Goal: Participate in discussion: Engage in conversation with other users on a specific topic

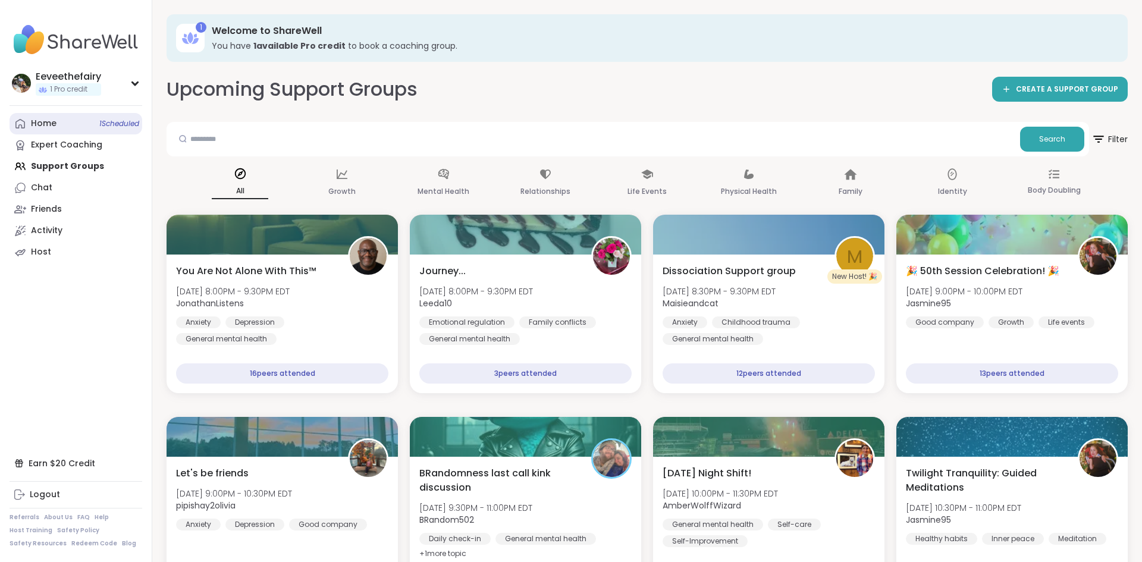
click at [102, 122] on span "1 Scheduled" at bounding box center [119, 124] width 40 height 10
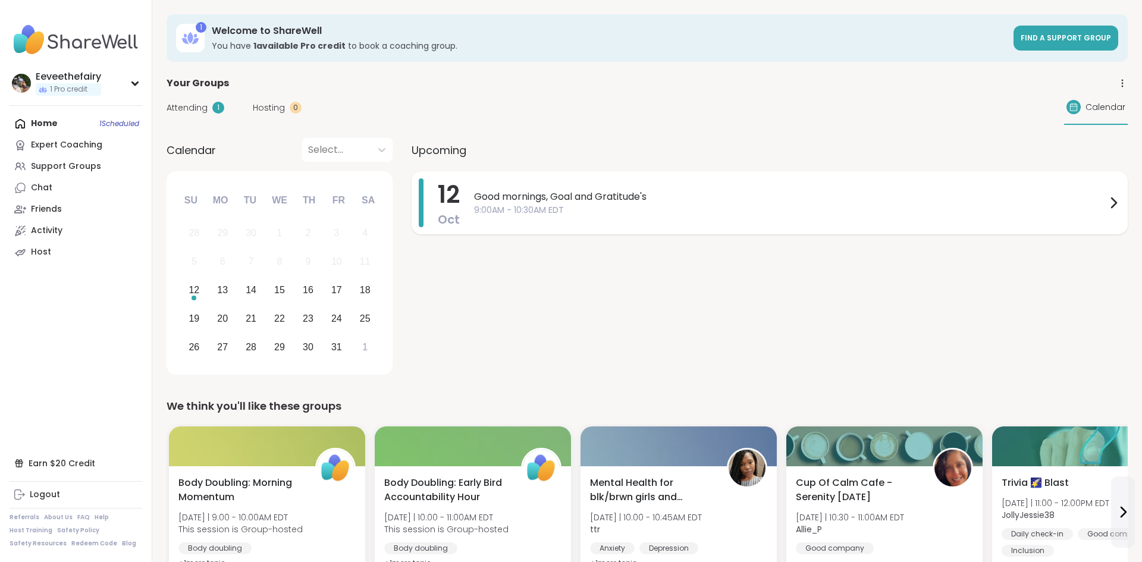
click at [532, 200] on span "Good mornings, Goal and Gratitude's" at bounding box center [790, 197] width 632 height 14
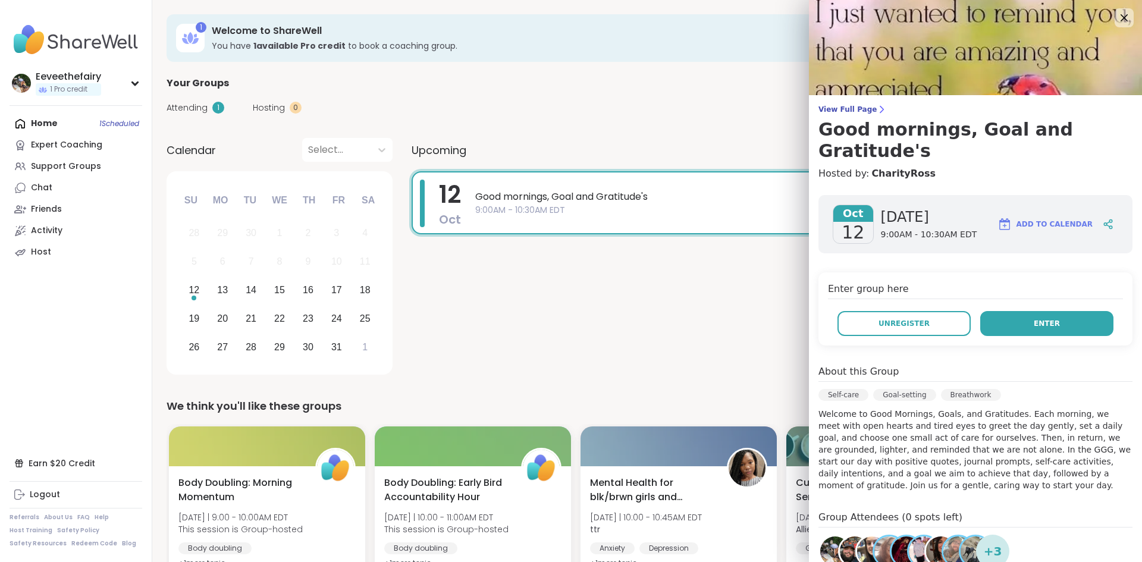
click at [1049, 318] on span "Enter" at bounding box center [1047, 323] width 26 height 11
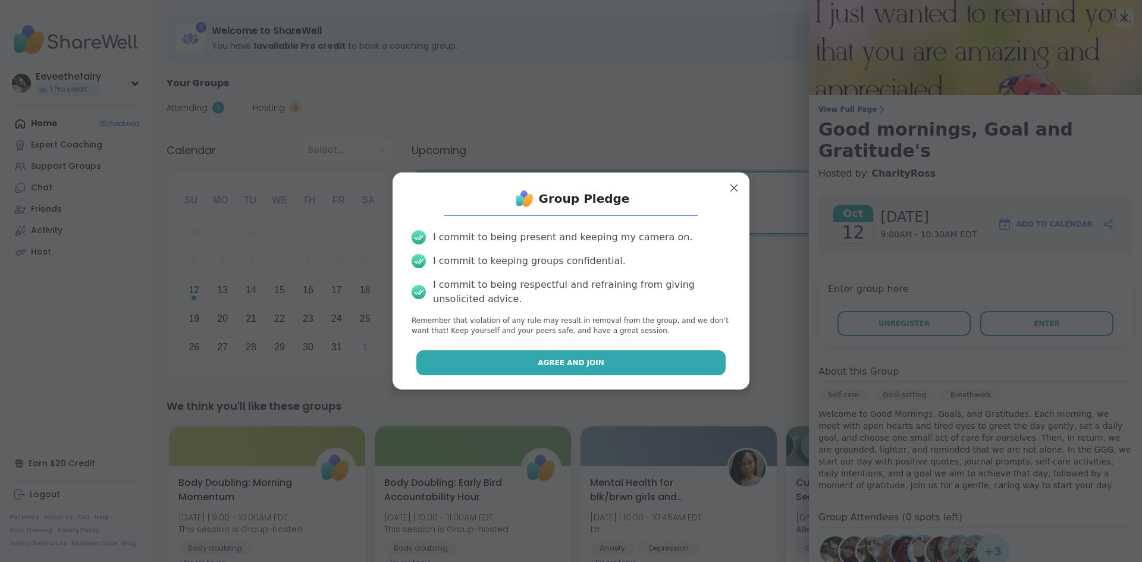
click at [641, 363] on button "Agree and Join" at bounding box center [571, 362] width 310 height 25
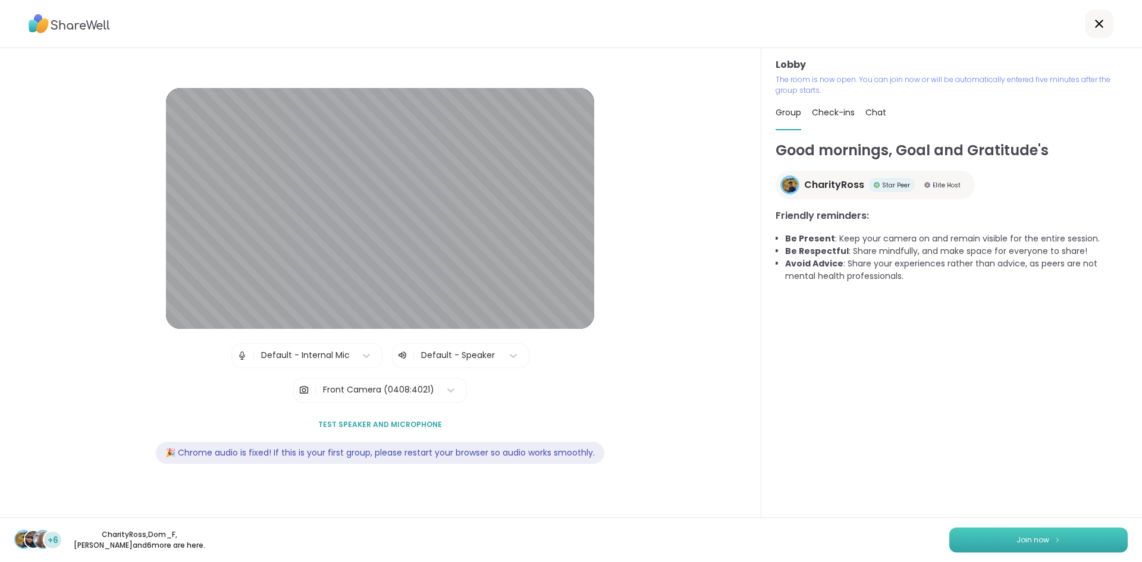
click at [1055, 543] on img at bounding box center [1057, 540] width 7 height 7
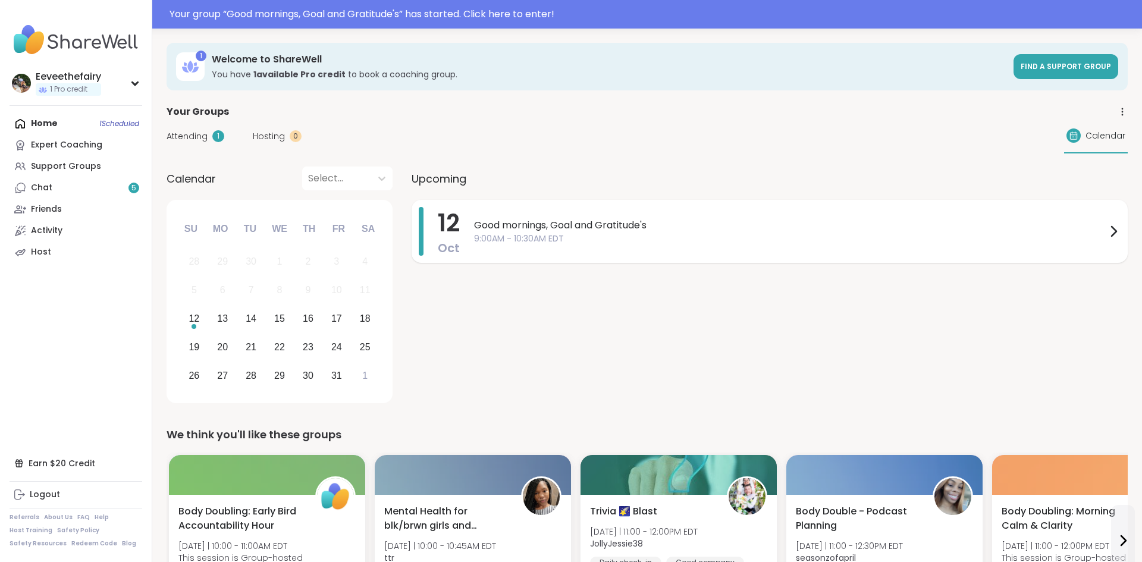
click at [487, 229] on span "Good mornings, Goal and Gratitude's" at bounding box center [790, 225] width 632 height 14
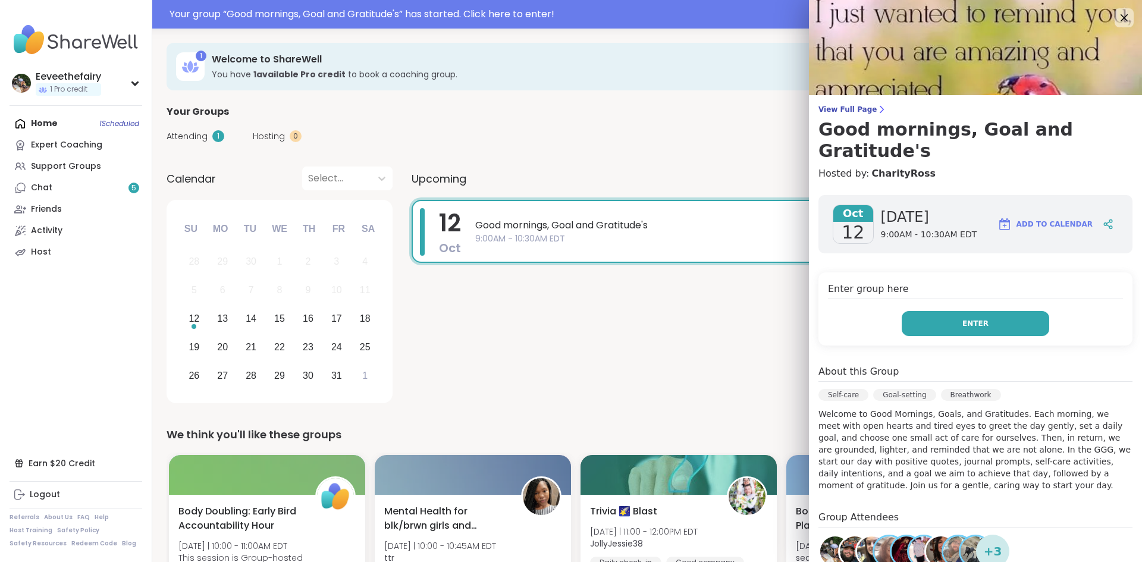
click at [961, 311] on button "Enter" at bounding box center [976, 323] width 148 height 25
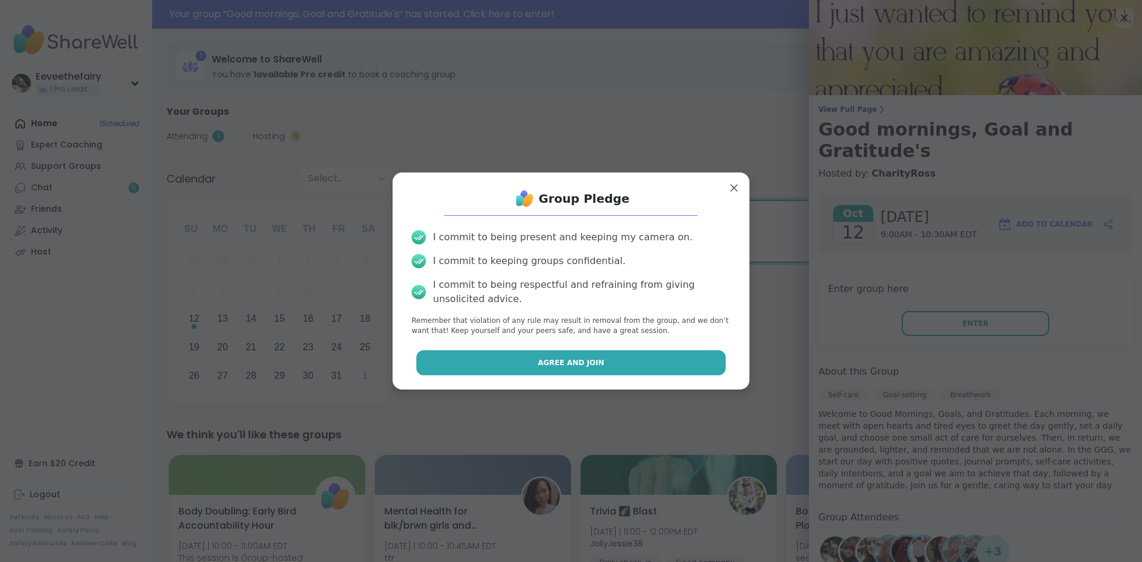
click at [610, 366] on button "Agree and Join" at bounding box center [571, 362] width 310 height 25
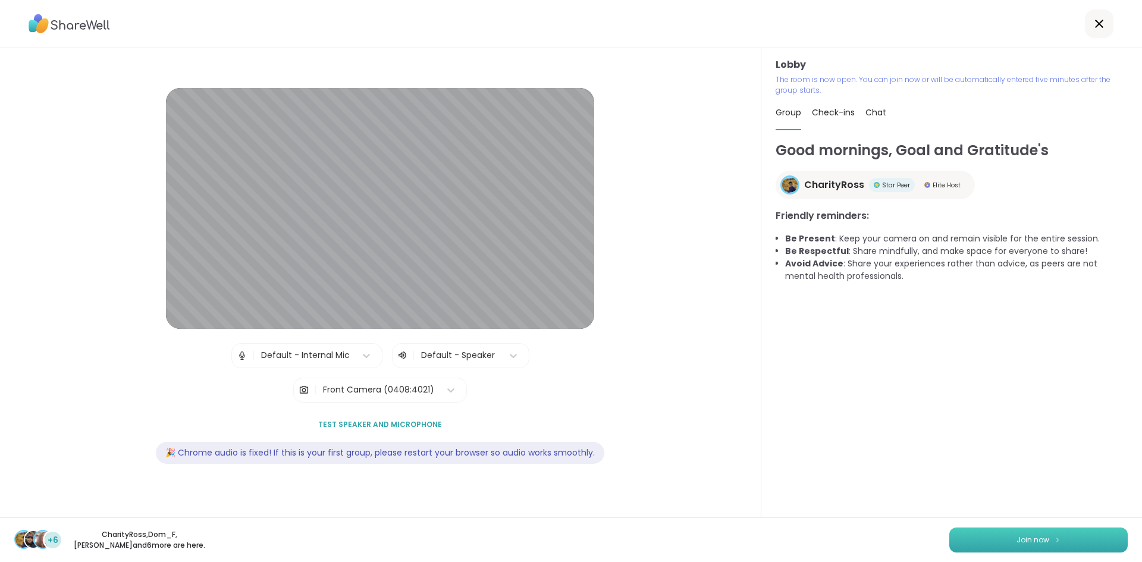
click at [1048, 548] on button "Join now" at bounding box center [1038, 540] width 178 height 25
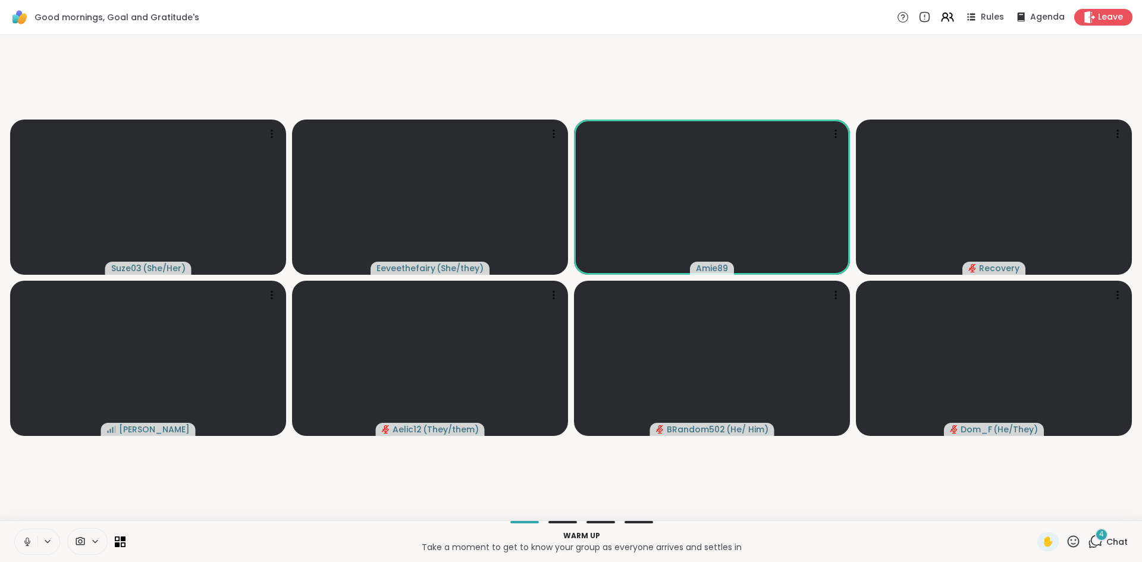
click at [32, 541] on icon at bounding box center [27, 542] width 11 height 11
click at [1102, 541] on icon at bounding box center [1096, 540] width 11 height 11
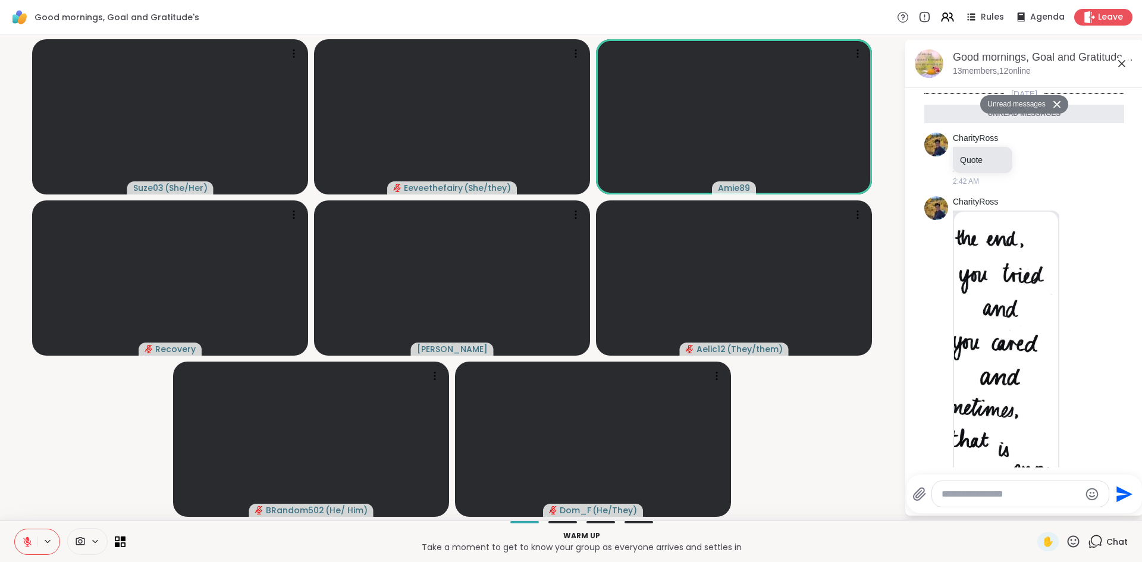
scroll to position [538, 0]
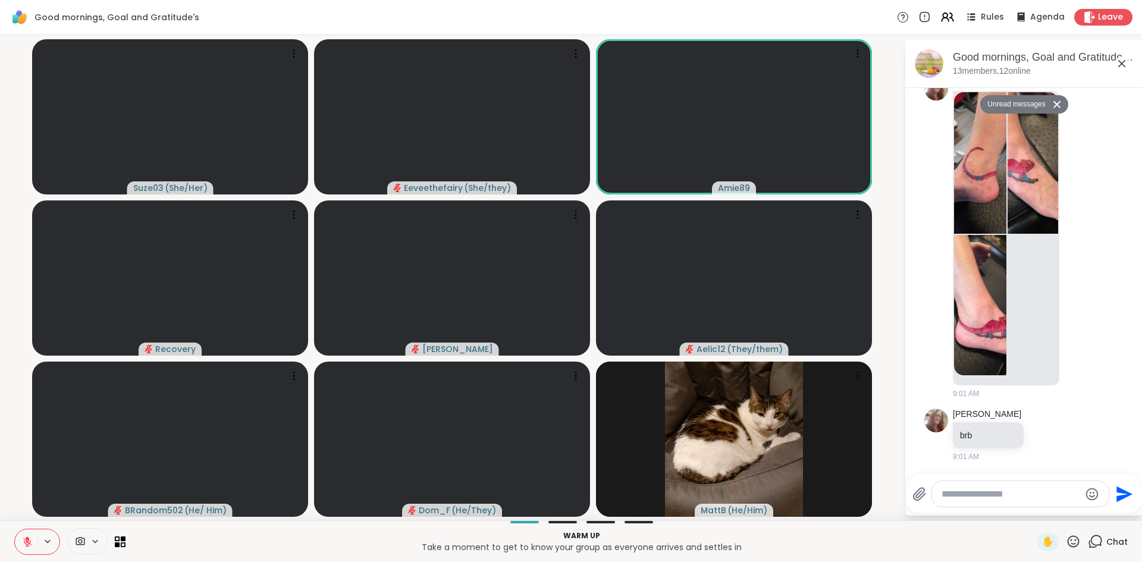
click at [985, 495] on textarea "Type your message" at bounding box center [1011, 494] width 139 height 12
type textarea "***"
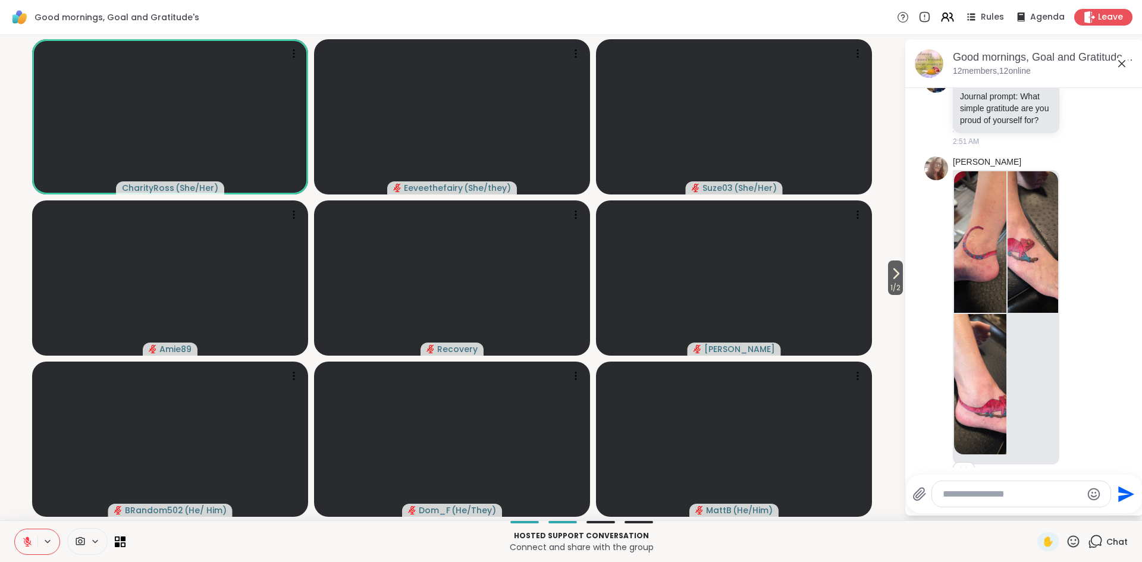
scroll to position [427, 0]
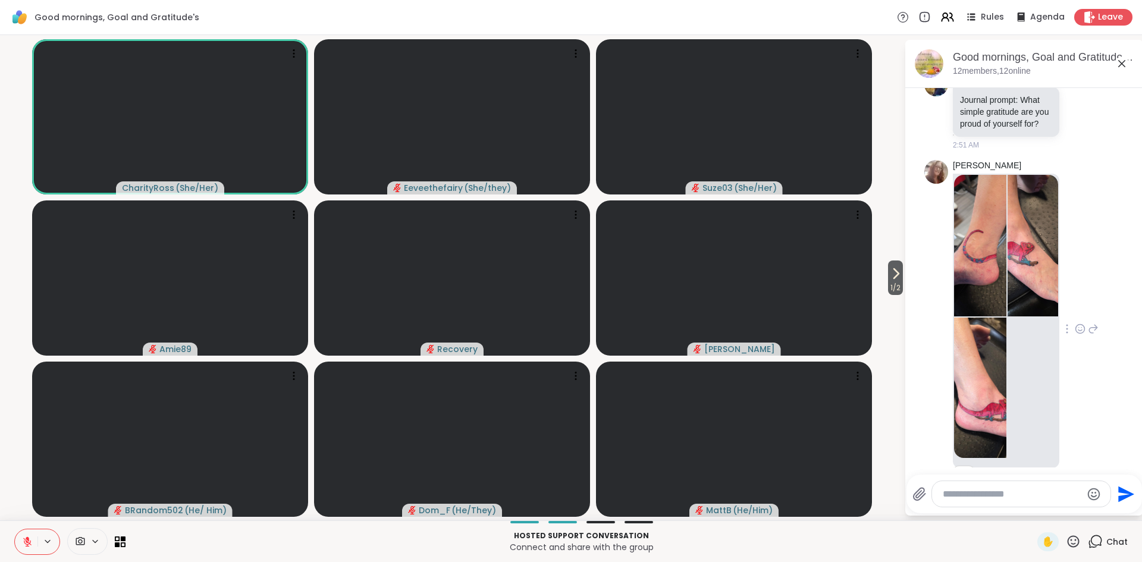
click at [1083, 332] on icon at bounding box center [1080, 328] width 9 height 9
click at [1080, 311] on div "Select Reaction: Heart" at bounding box center [1080, 310] width 11 height 11
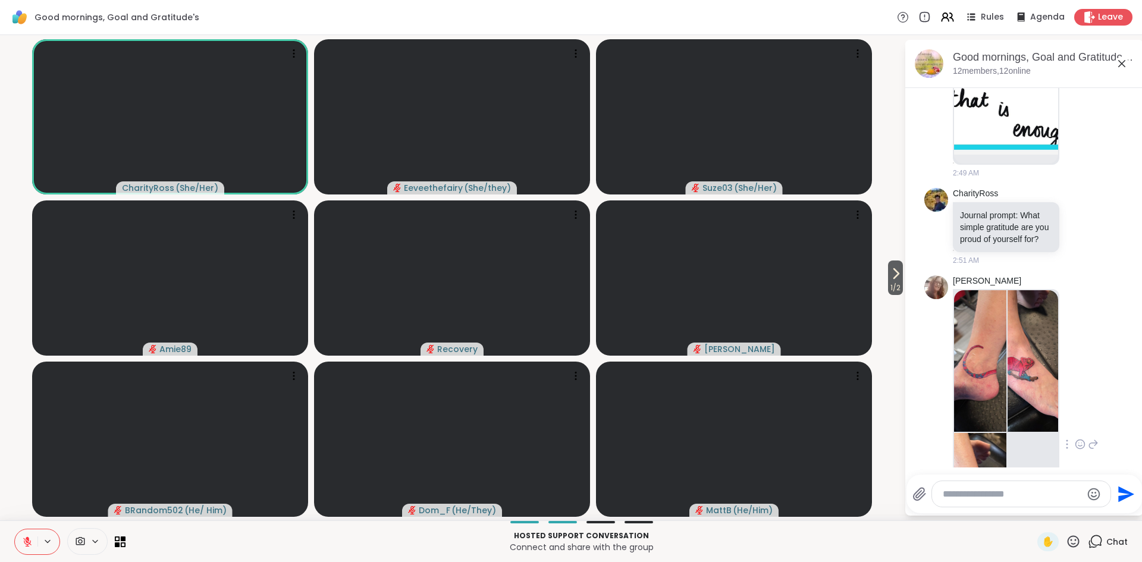
scroll to position [319, 0]
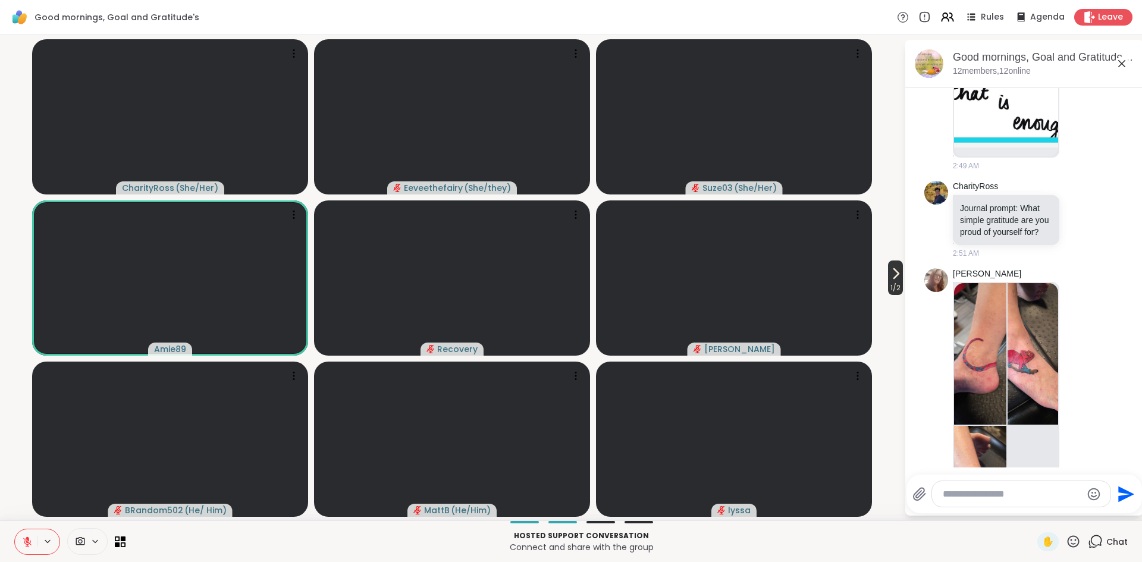
click at [896, 281] on span "1 / 2" at bounding box center [895, 288] width 15 height 14
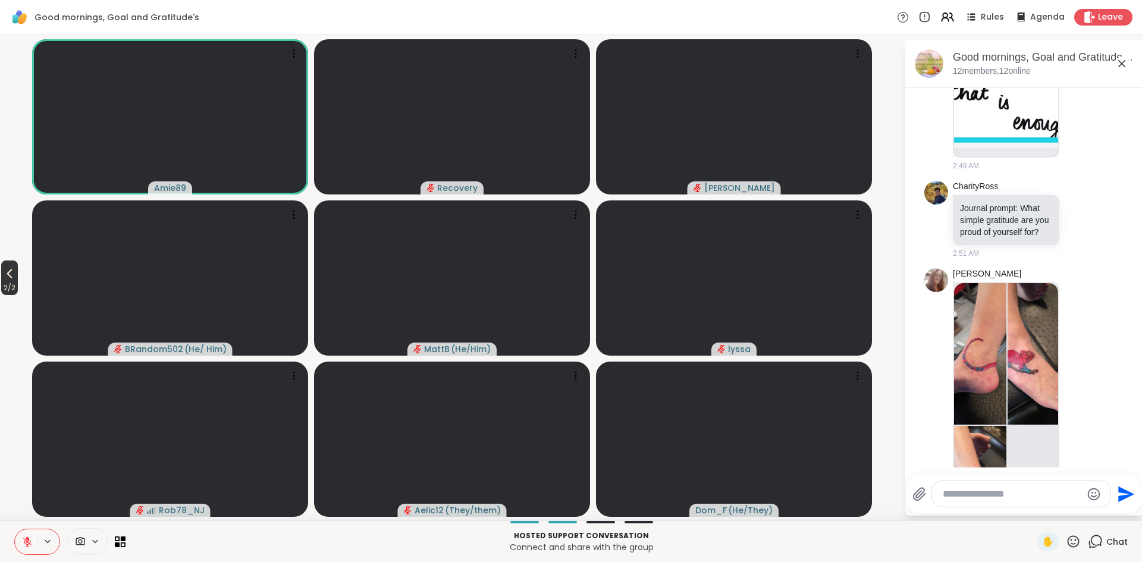
click at [9, 276] on icon at bounding box center [9, 274] width 14 height 14
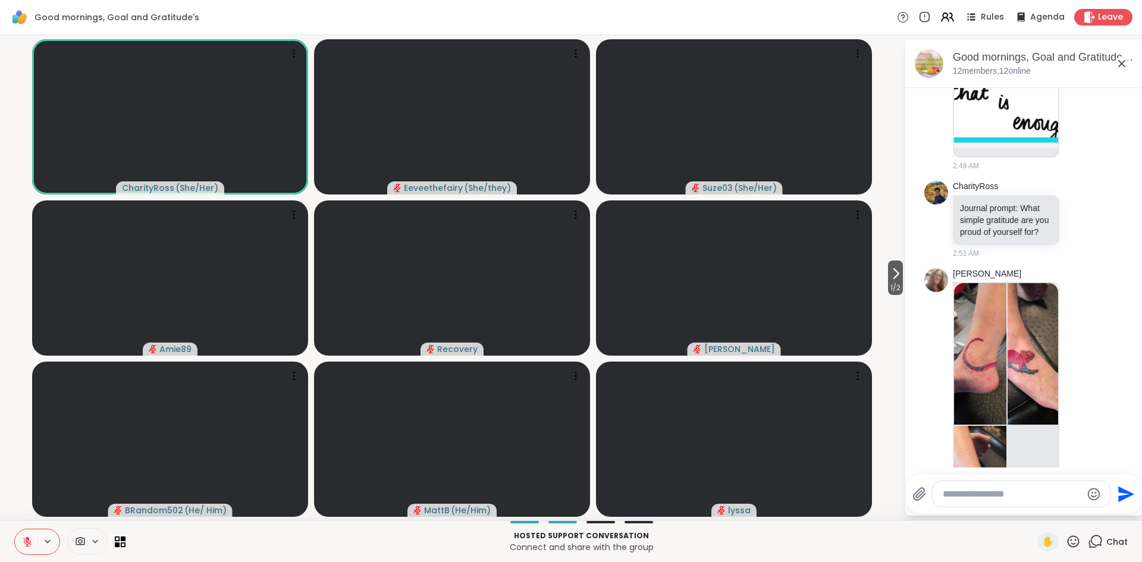
click at [29, 546] on icon at bounding box center [27, 542] width 11 height 11
click at [29, 546] on icon at bounding box center [25, 542] width 11 height 11
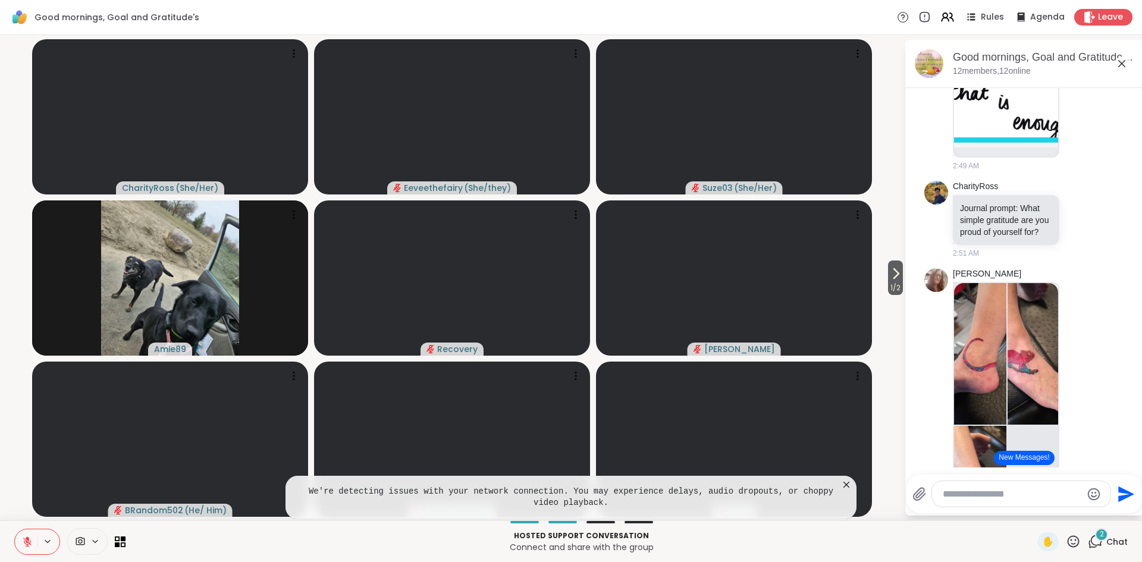
click at [848, 486] on icon at bounding box center [847, 485] width 6 height 6
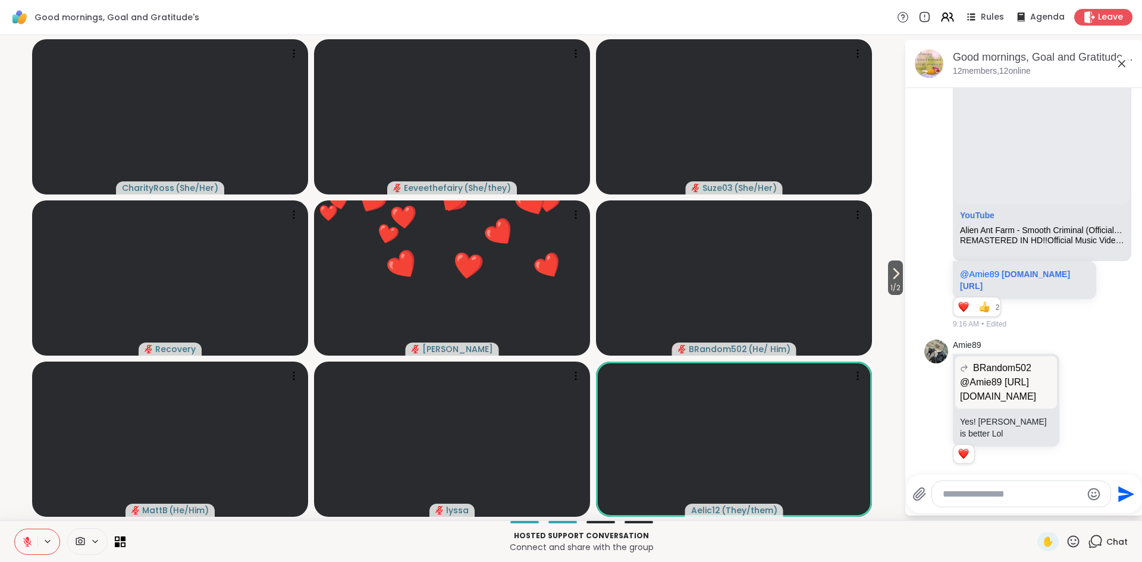
scroll to position [1374, 0]
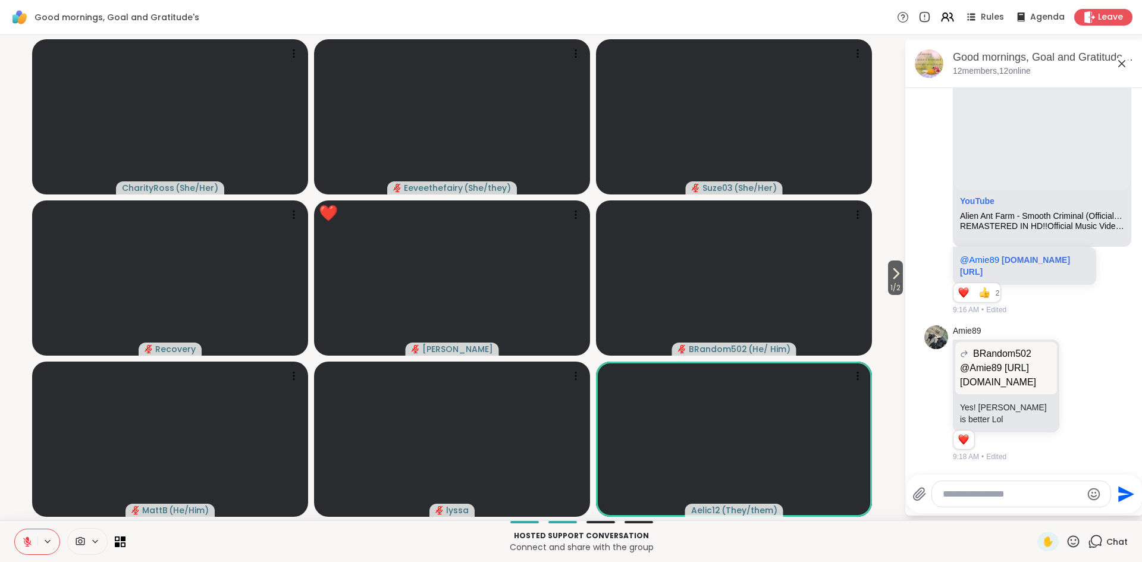
click at [1074, 545] on icon at bounding box center [1073, 541] width 15 height 15
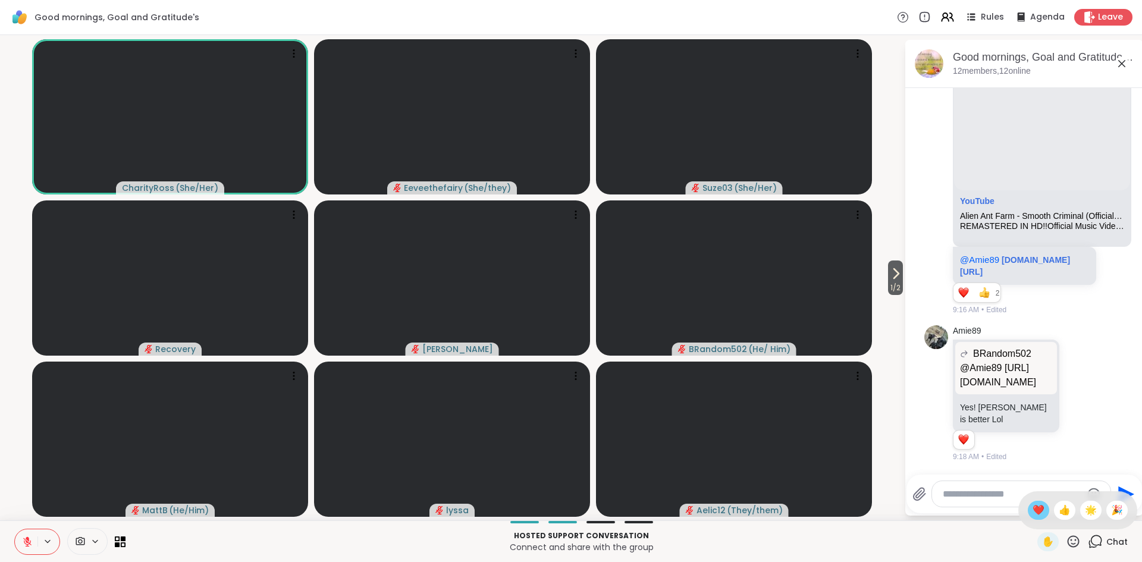
click at [1042, 515] on span "❤️" at bounding box center [1039, 510] width 12 height 14
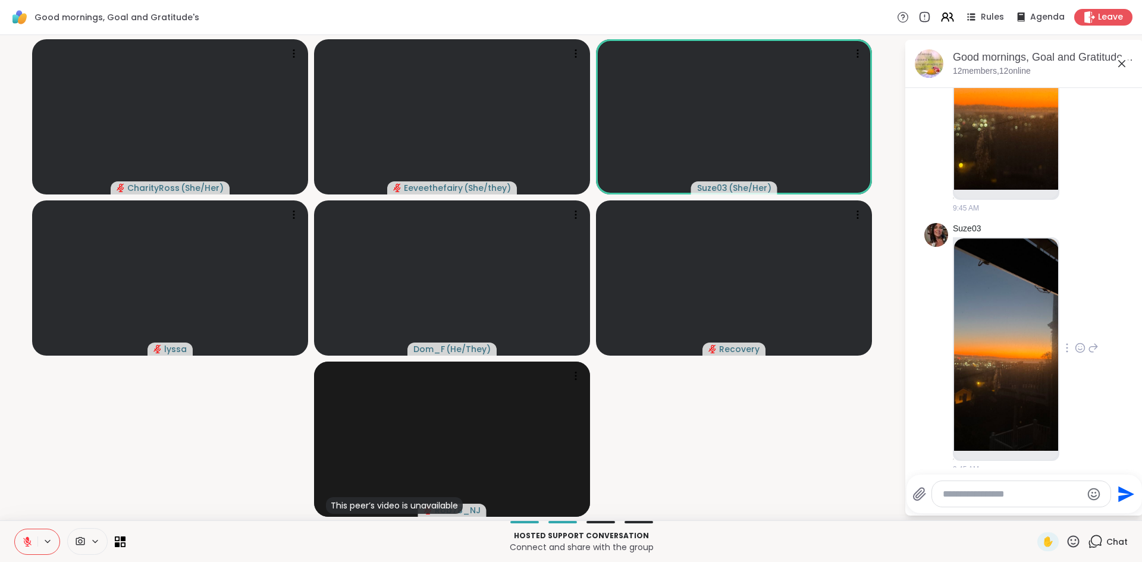
scroll to position [2930, 0]
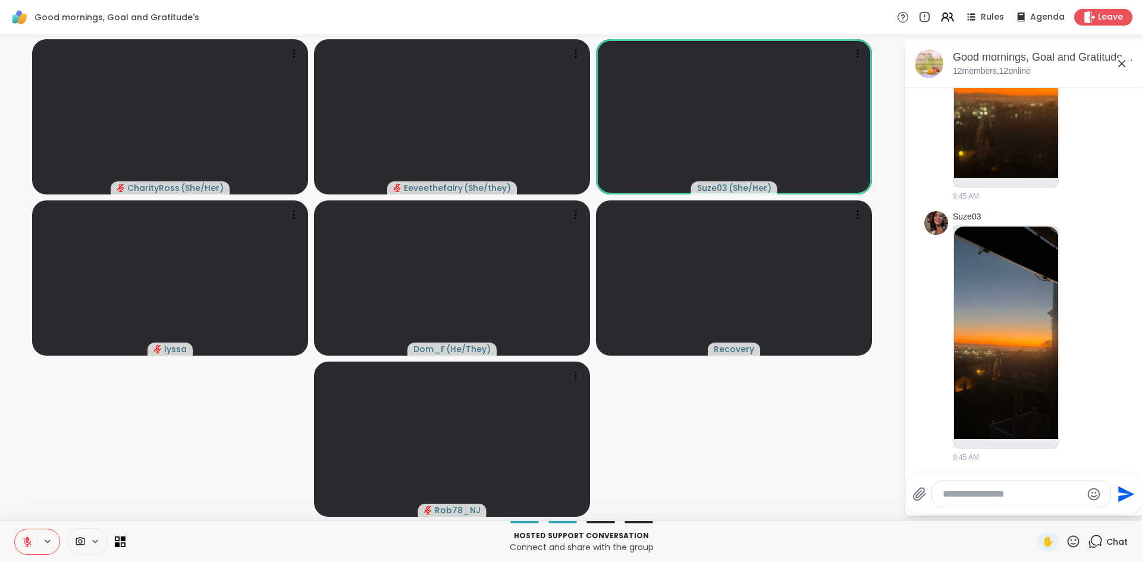
click at [26, 544] on icon at bounding box center [27, 542] width 11 height 11
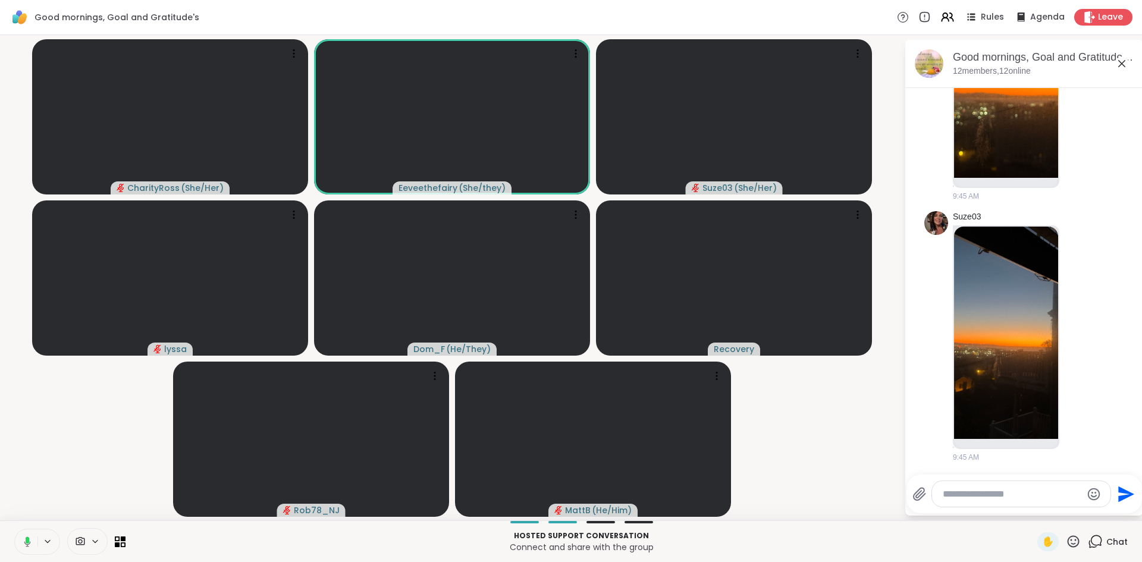
click at [28, 543] on icon at bounding box center [25, 542] width 11 height 11
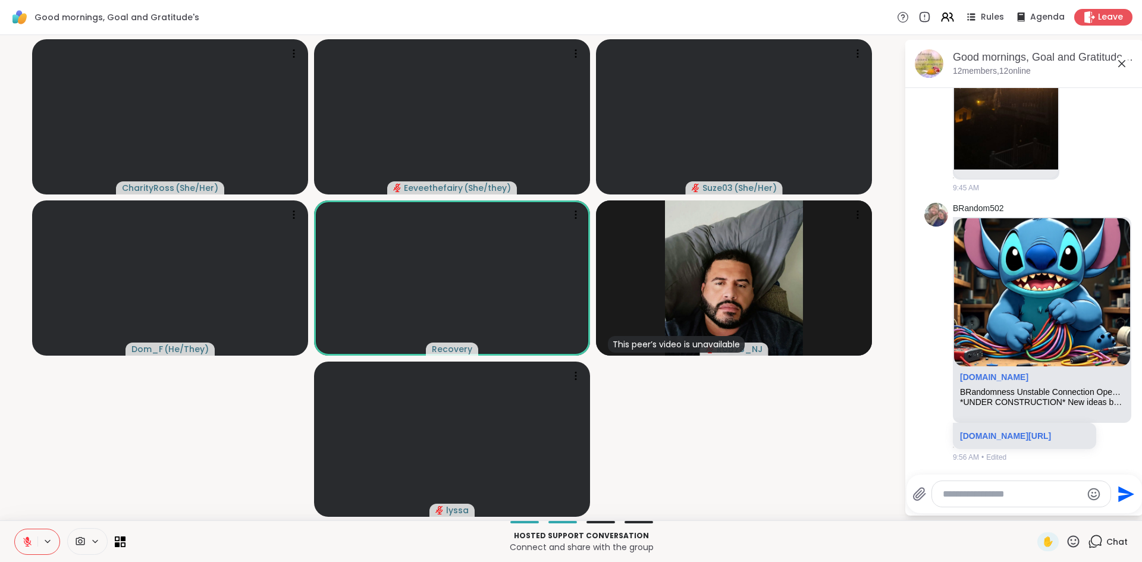
scroll to position [3240, 0]
click at [1007, 430] on p "[DOMAIN_NAME][URL]" at bounding box center [1024, 436] width 129 height 12
click at [998, 397] on div "*UNDER CONSTRUCTION* New ideas being built. Please excuse our dust. But we're s…" at bounding box center [1042, 402] width 164 height 10
click at [1002, 431] on link "[DOMAIN_NAME][URL]" at bounding box center [1005, 436] width 91 height 10
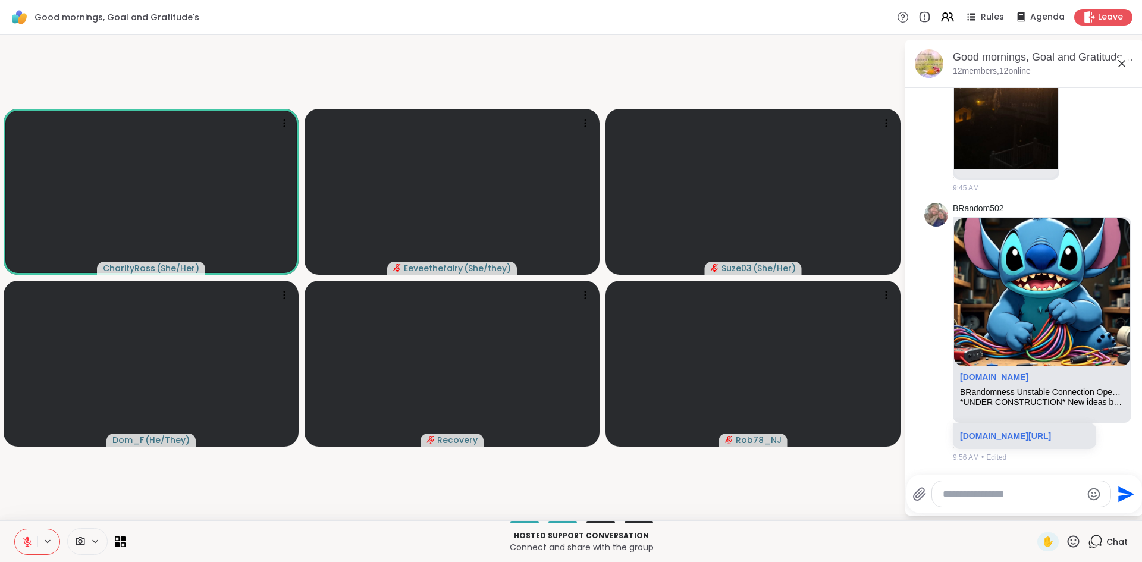
click at [974, 496] on textarea "Type your message" at bounding box center [1012, 494] width 139 height 12
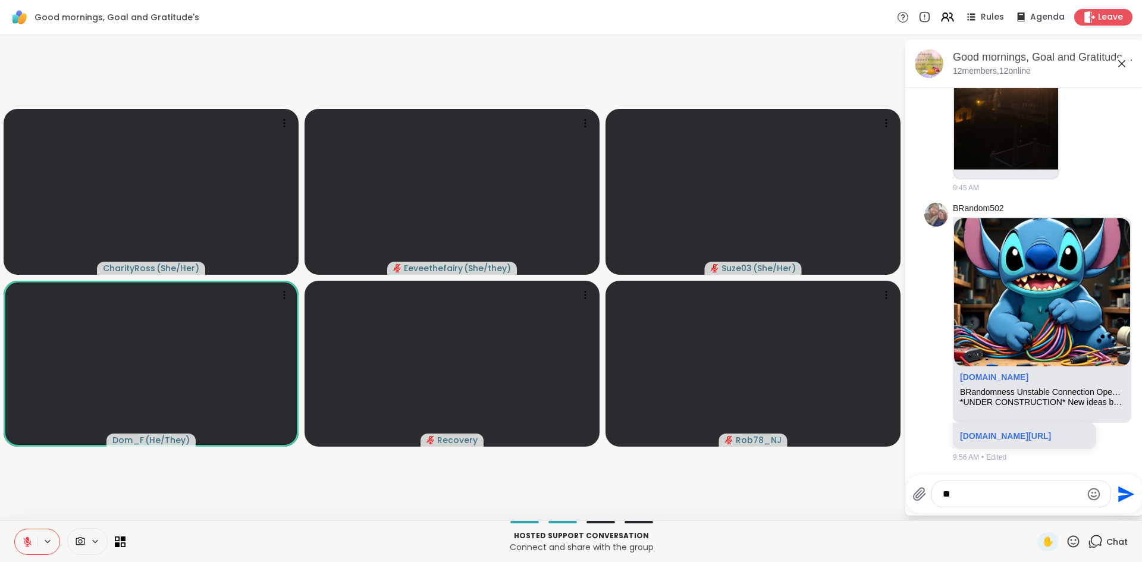
type textarea "*"
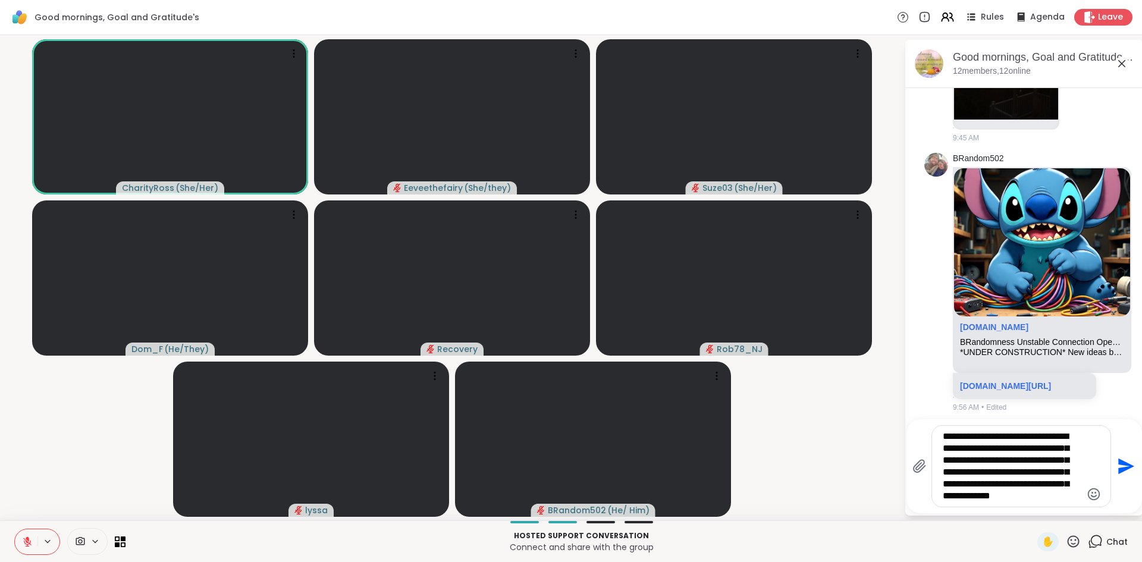
type textarea "**********"
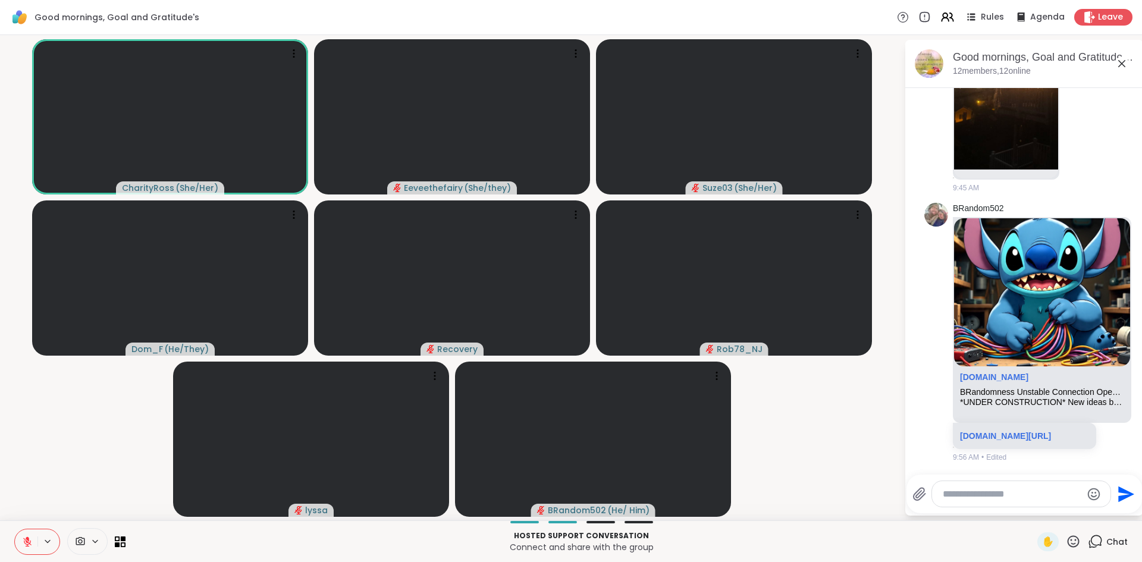
scroll to position [3399, 0]
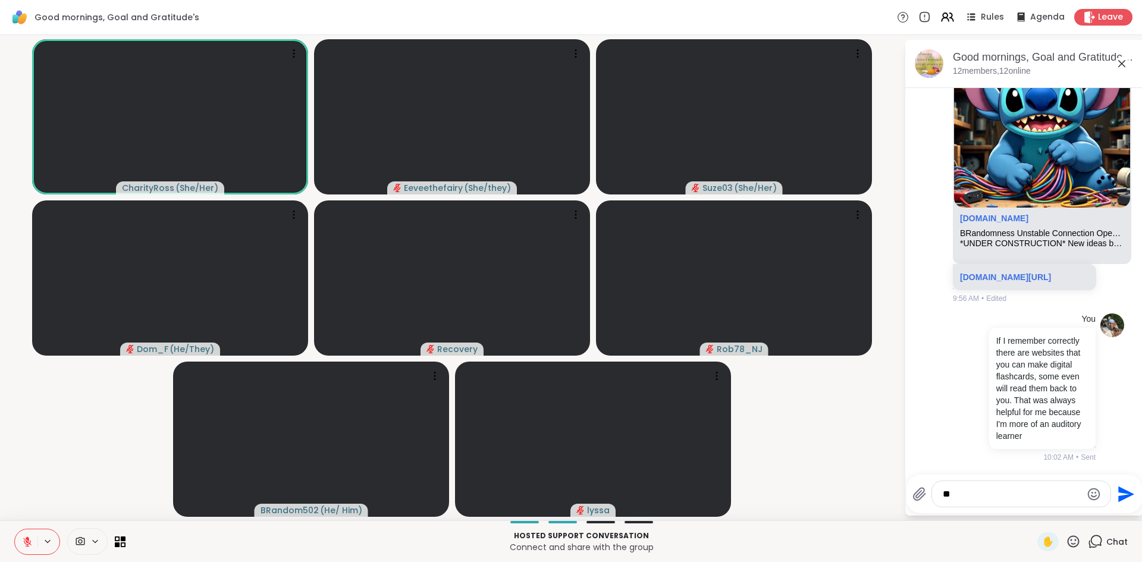
type textarea "*"
click at [825, 457] on video-player-container "CharityRoss ( She/Her ) Eeveethefairy ( She/they ) Suze03 ( She/Her ) Dom_F ( H…" at bounding box center [452, 278] width 890 height 476
click at [26, 546] on icon at bounding box center [27, 542] width 11 height 11
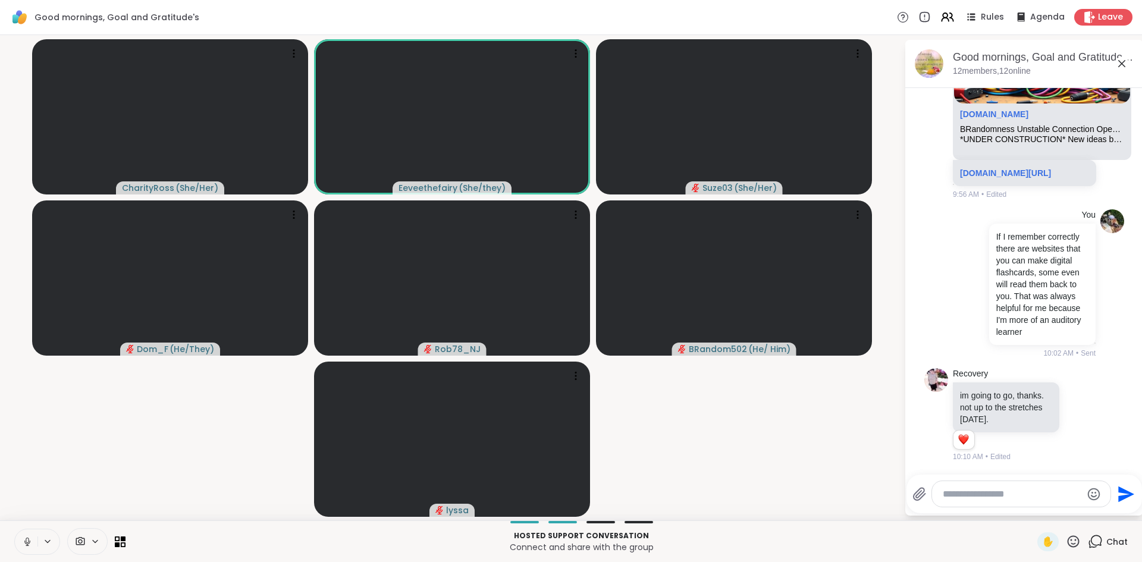
scroll to position [3503, 0]
click at [24, 544] on icon at bounding box center [27, 542] width 11 height 11
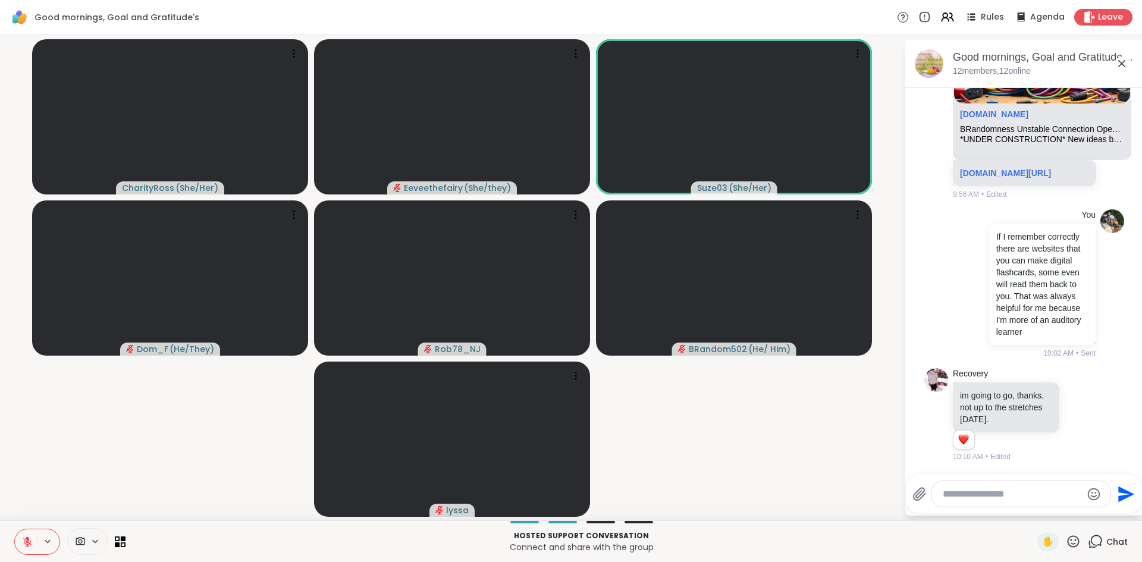
click at [1072, 541] on icon at bounding box center [1074, 541] width 12 height 12
click at [1039, 513] on span "❤️" at bounding box center [1039, 510] width 12 height 14
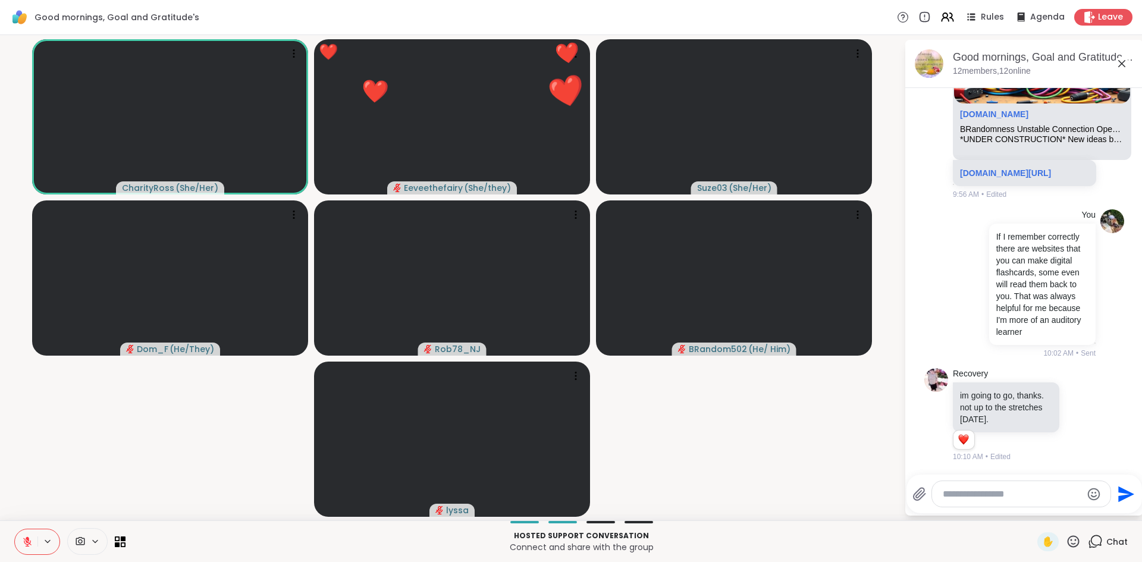
click at [1007, 498] on textarea "Type your message" at bounding box center [1012, 494] width 139 height 12
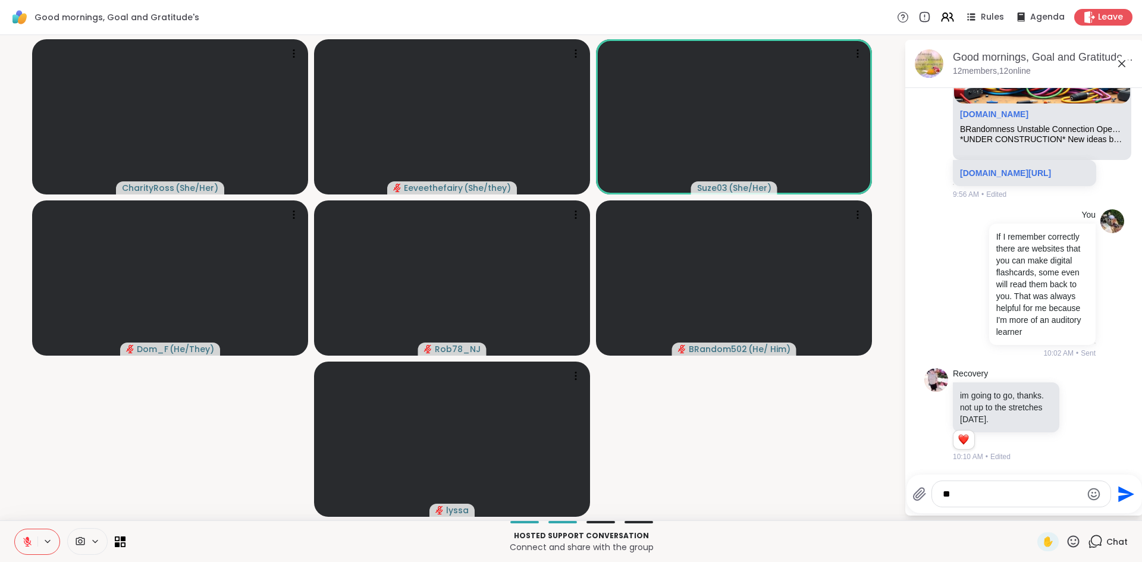
type textarea "*"
click at [828, 456] on video-player-container "CharityRoss ( She/Her ) Eeveethefairy ( She/they ) Suze03 ( She/Her ) Dom_F ( H…" at bounding box center [452, 278] width 890 height 476
click at [27, 542] on icon at bounding box center [27, 542] width 8 height 8
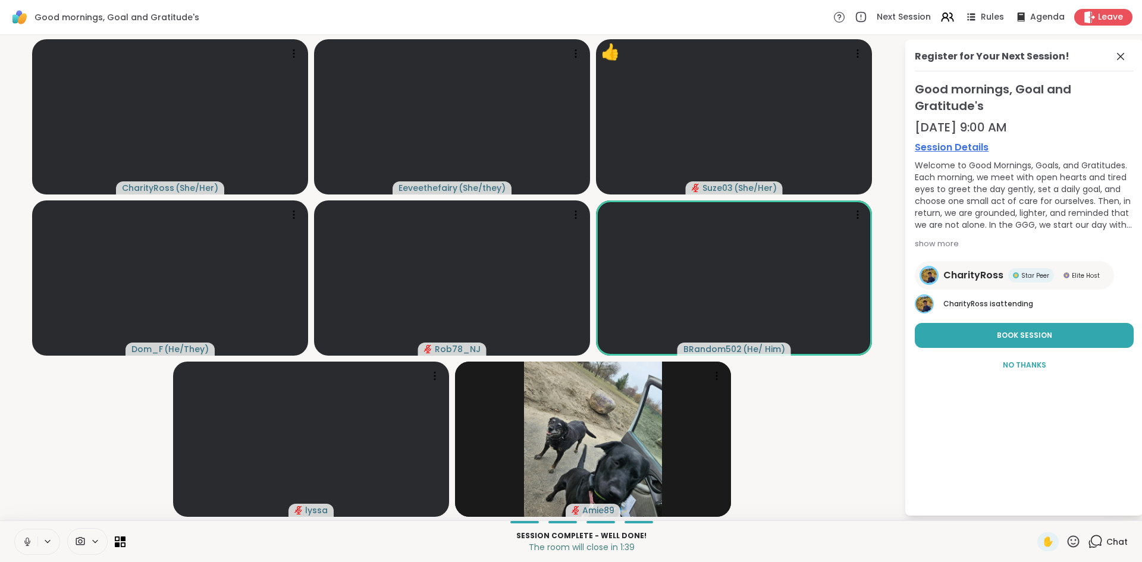
click at [35, 547] on button at bounding box center [26, 541] width 23 height 25
click at [26, 540] on icon at bounding box center [27, 542] width 8 height 8
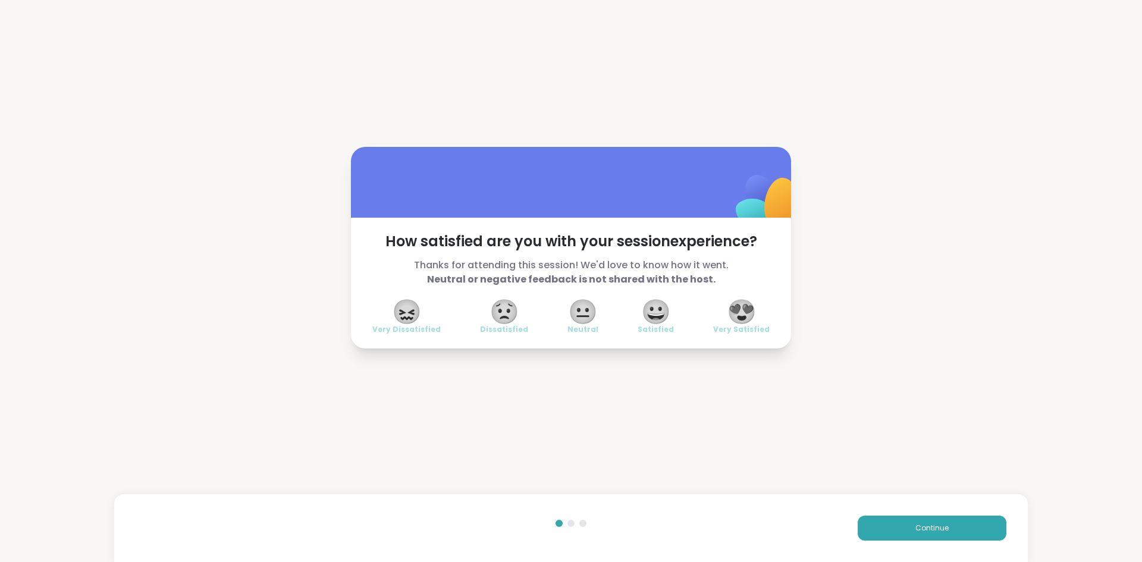
click at [739, 312] on span "😍" at bounding box center [742, 311] width 30 height 21
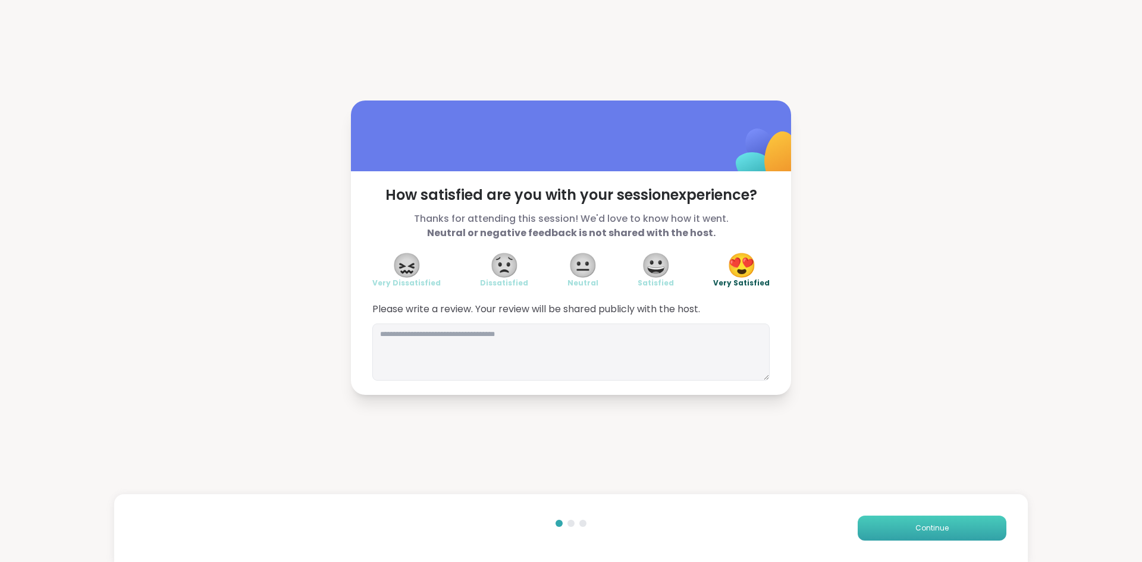
click at [935, 525] on span "Continue" at bounding box center [932, 528] width 33 height 11
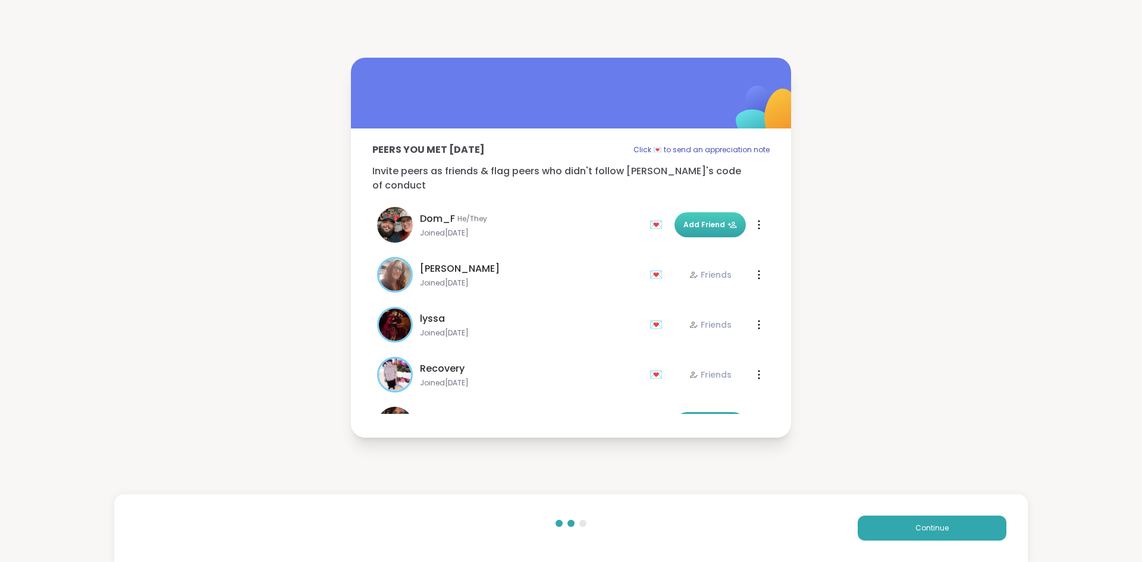
click at [705, 220] on span "Add Friend" at bounding box center [711, 225] width 54 height 11
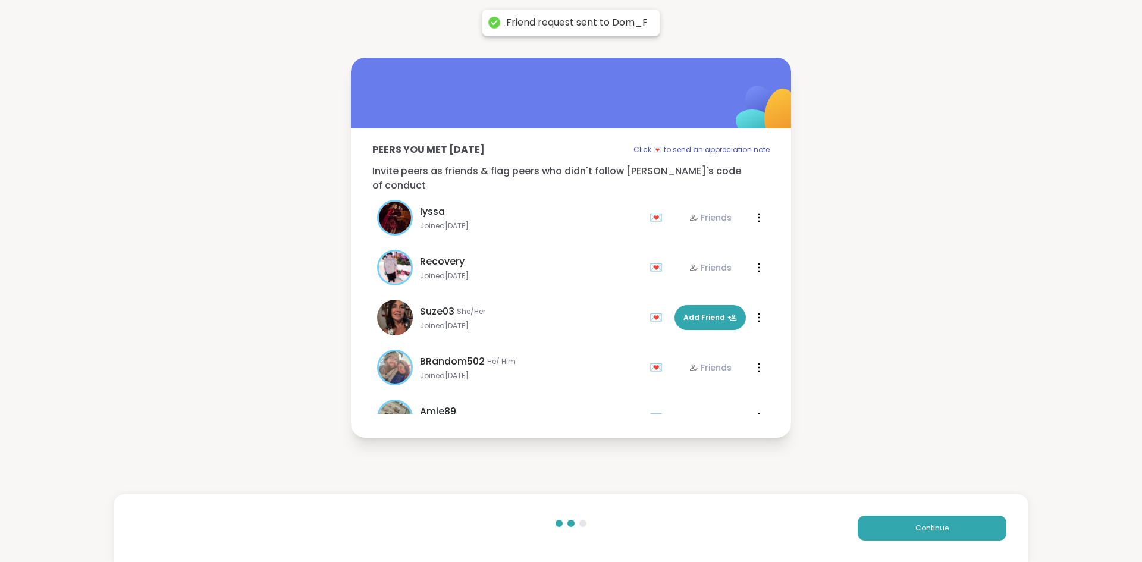
scroll to position [108, 0]
click at [728, 319] on button "Add Friend" at bounding box center [710, 317] width 71 height 25
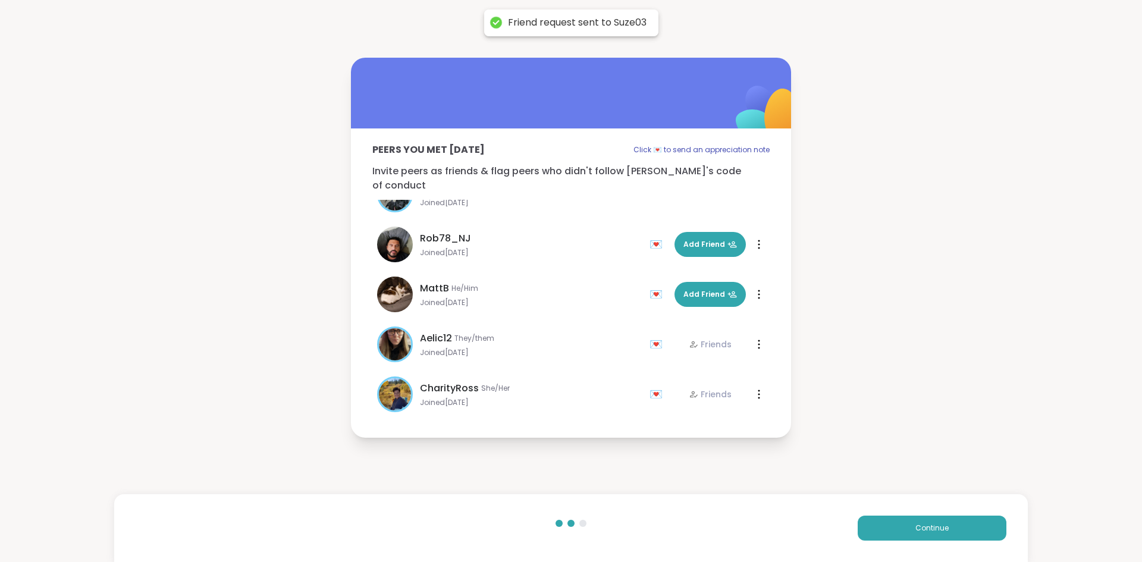
scroll to position [336, 0]
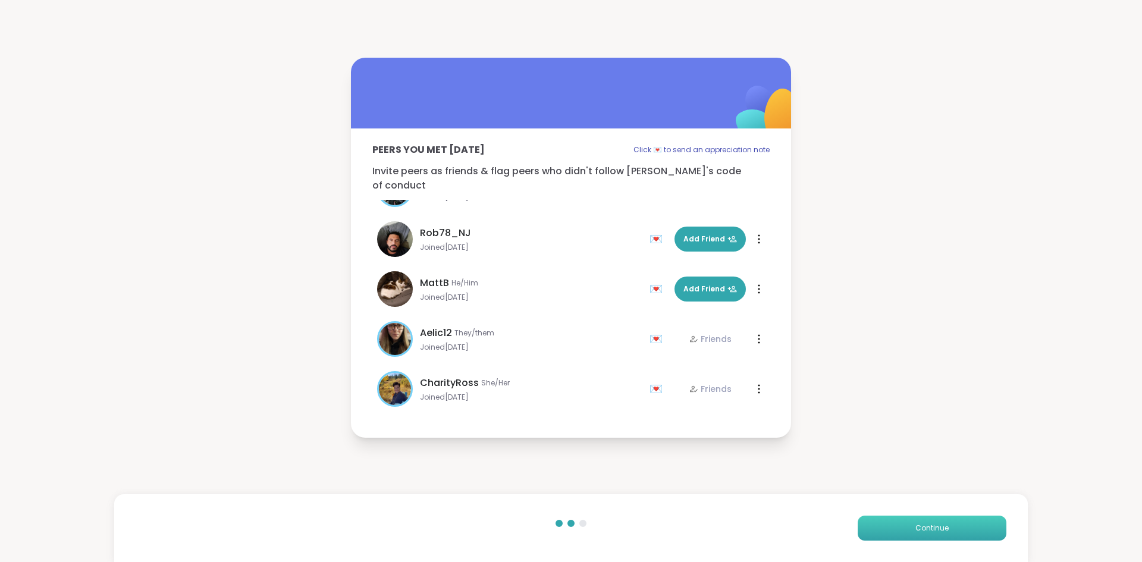
click at [911, 534] on button "Continue" at bounding box center [932, 528] width 149 height 25
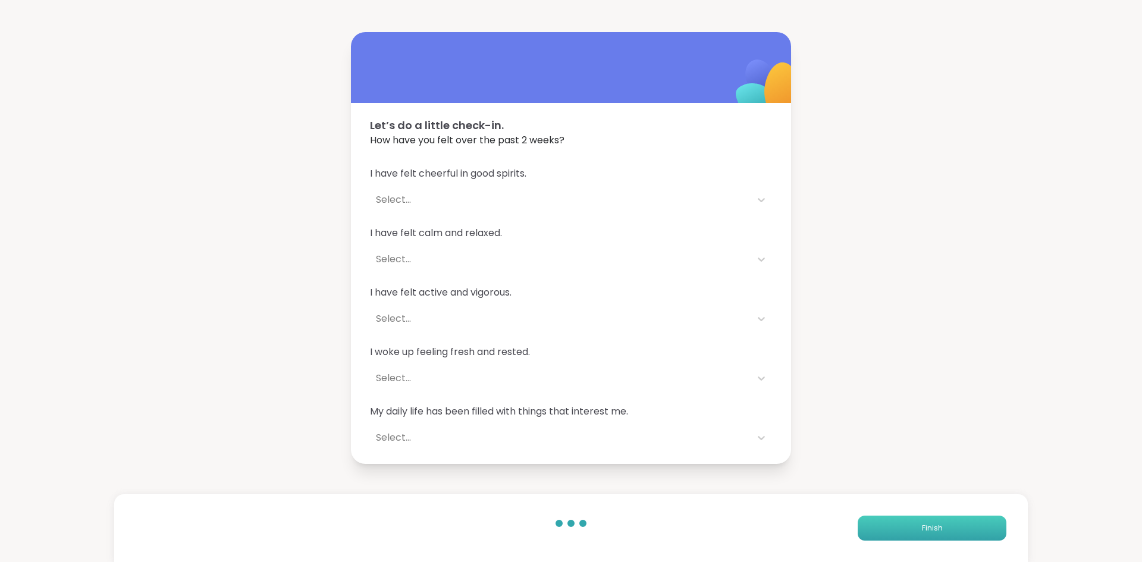
click at [910, 526] on button "Finish" at bounding box center [932, 528] width 149 height 25
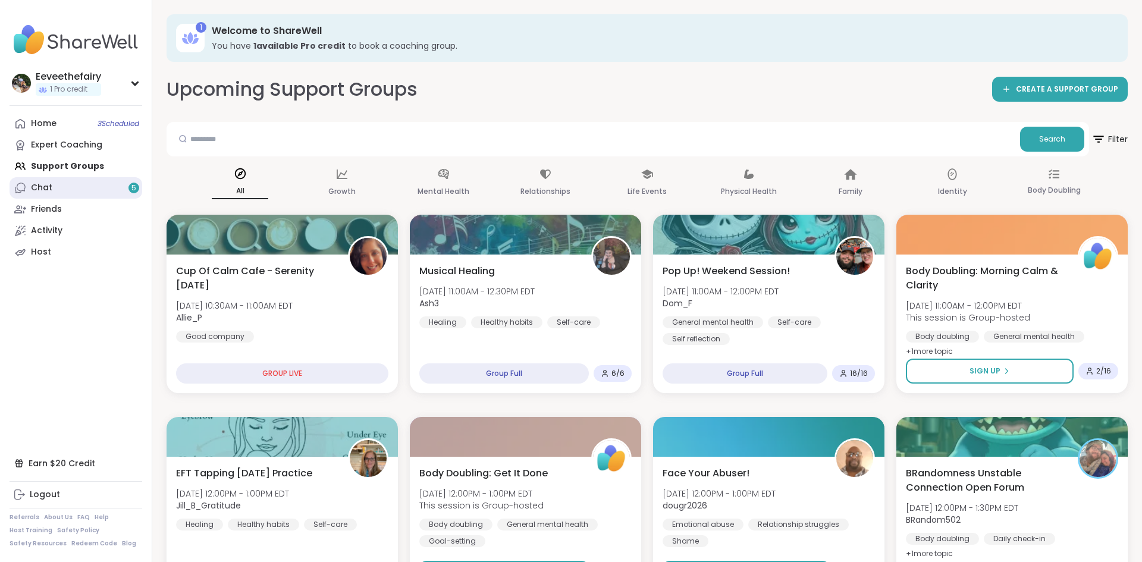
click at [85, 193] on link "Chat 5" at bounding box center [76, 187] width 133 height 21
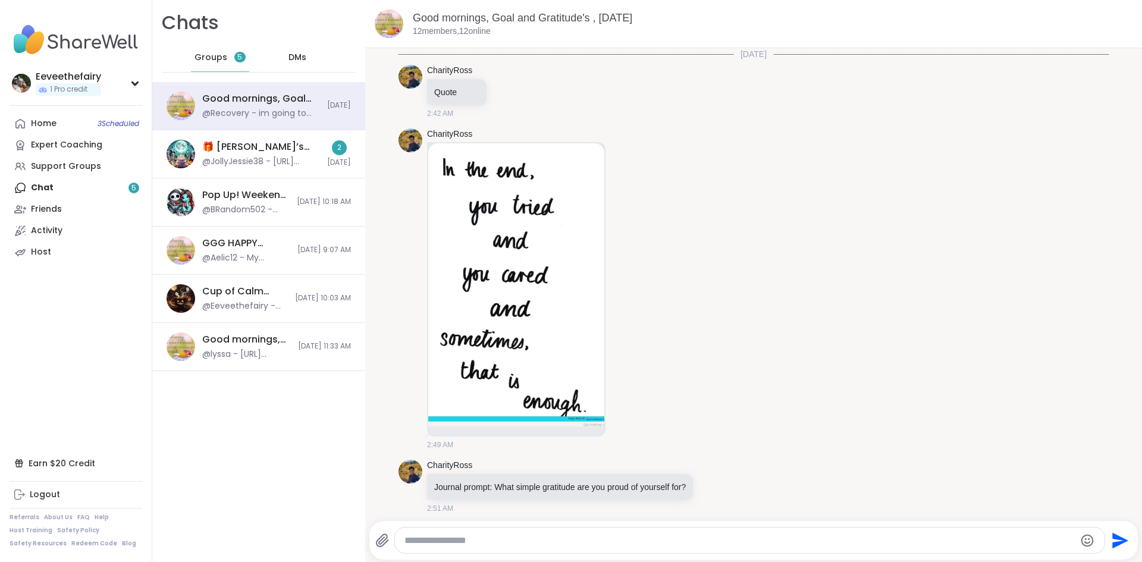
scroll to position [3079, 0]
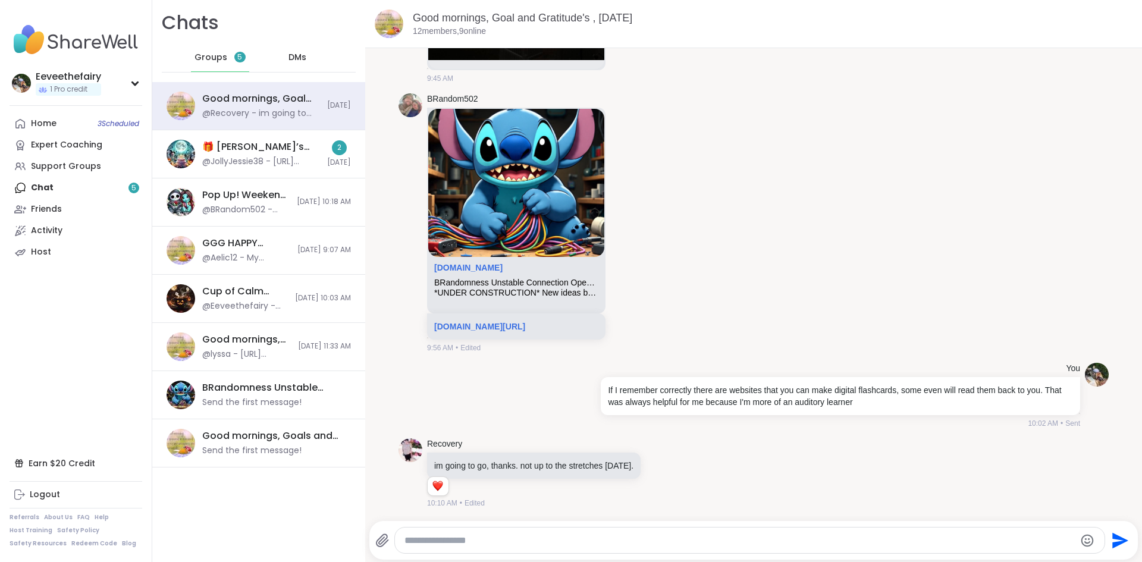
click at [296, 62] on span "DMs" at bounding box center [298, 58] width 18 height 12
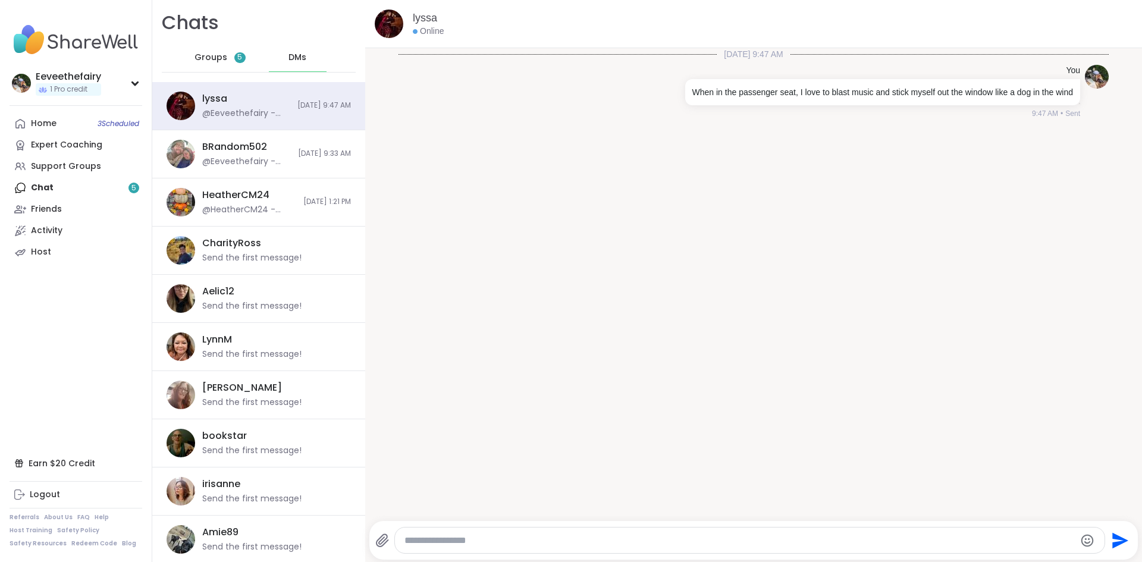
click at [216, 57] on span "Groups" at bounding box center [211, 58] width 33 height 12
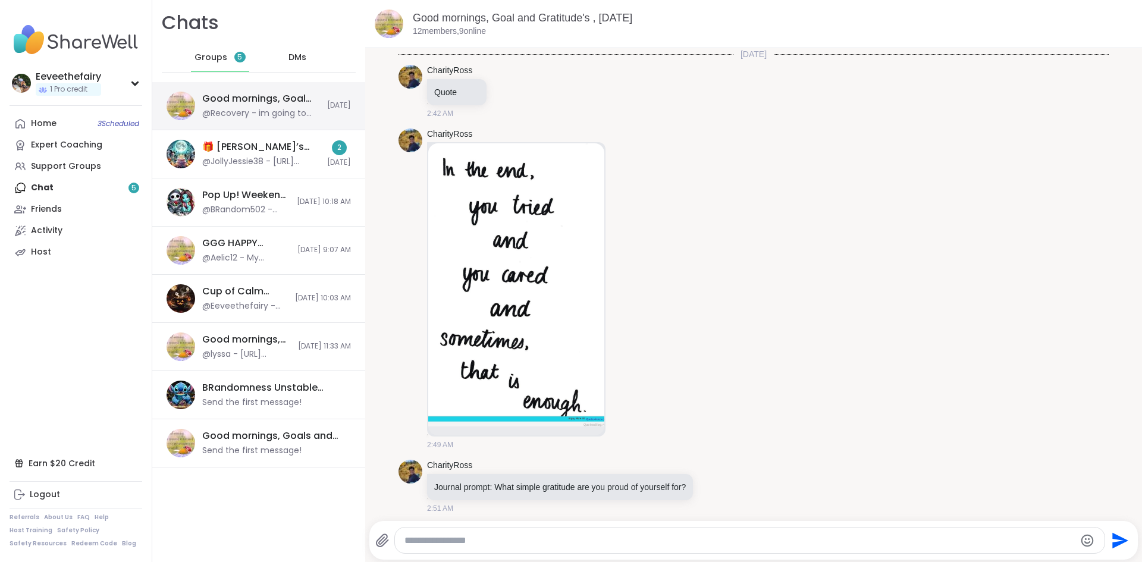
scroll to position [3079, 0]
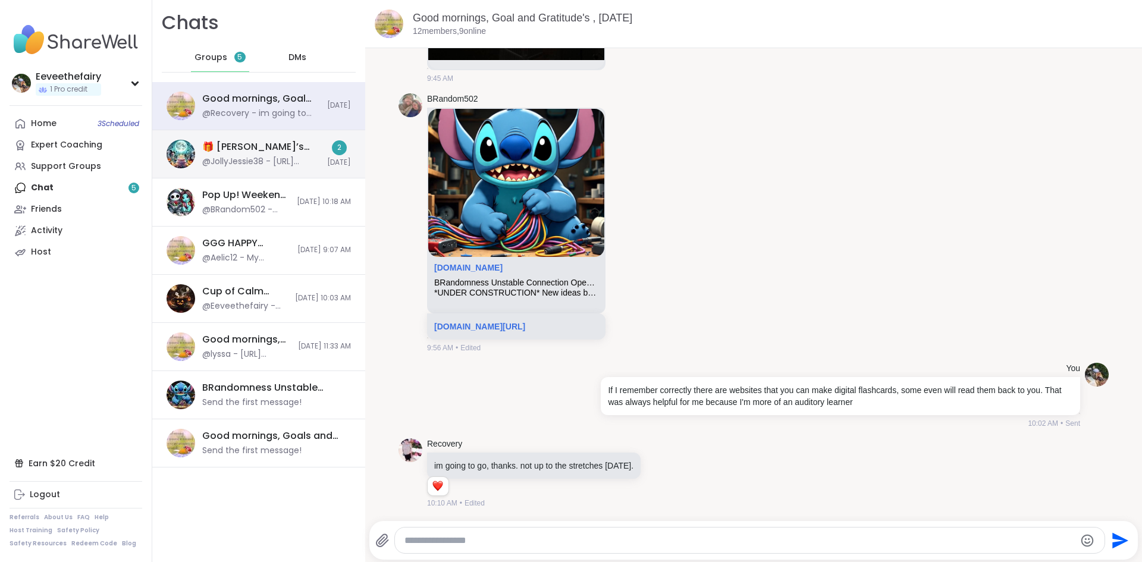
click at [269, 161] on div "@JollyJessie38 - [URL][DOMAIN_NAME]" at bounding box center [261, 162] width 118 height 12
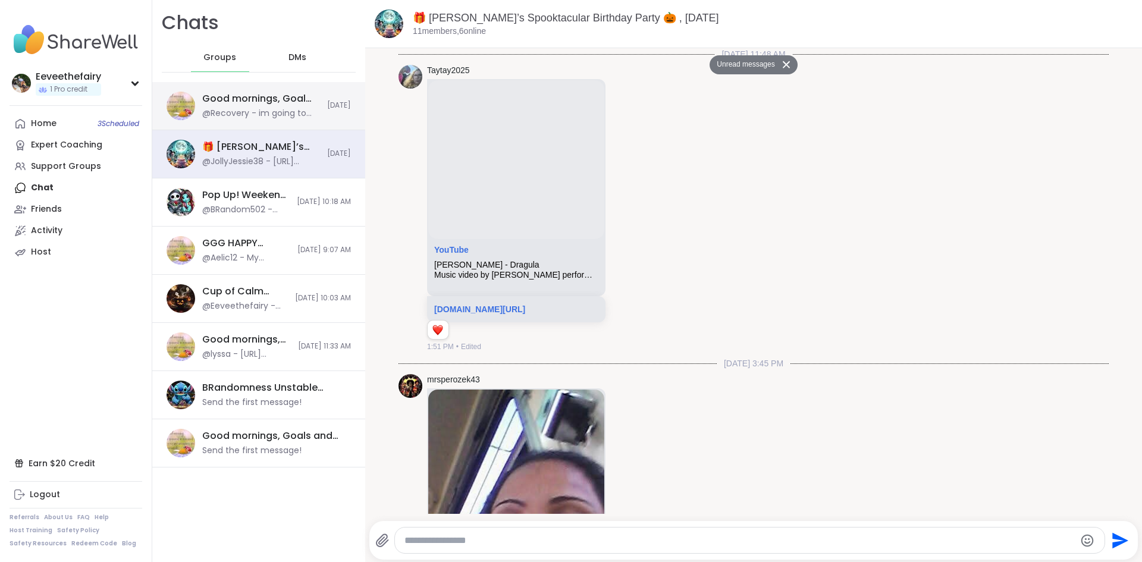
scroll to position [14166, 0]
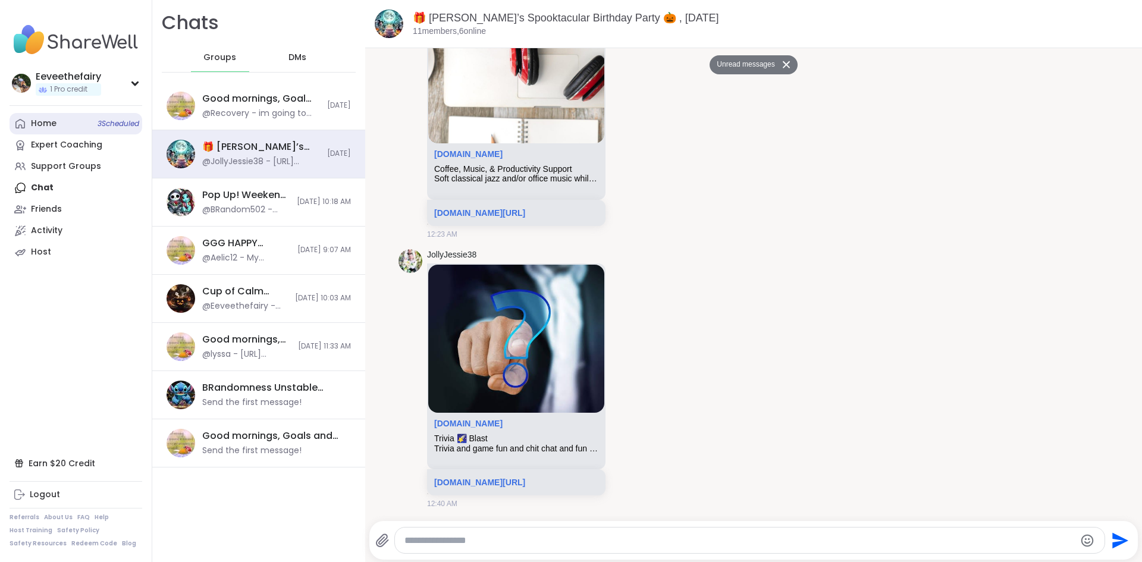
click at [59, 126] on link "Home 3 Scheduled" at bounding box center [76, 123] width 133 height 21
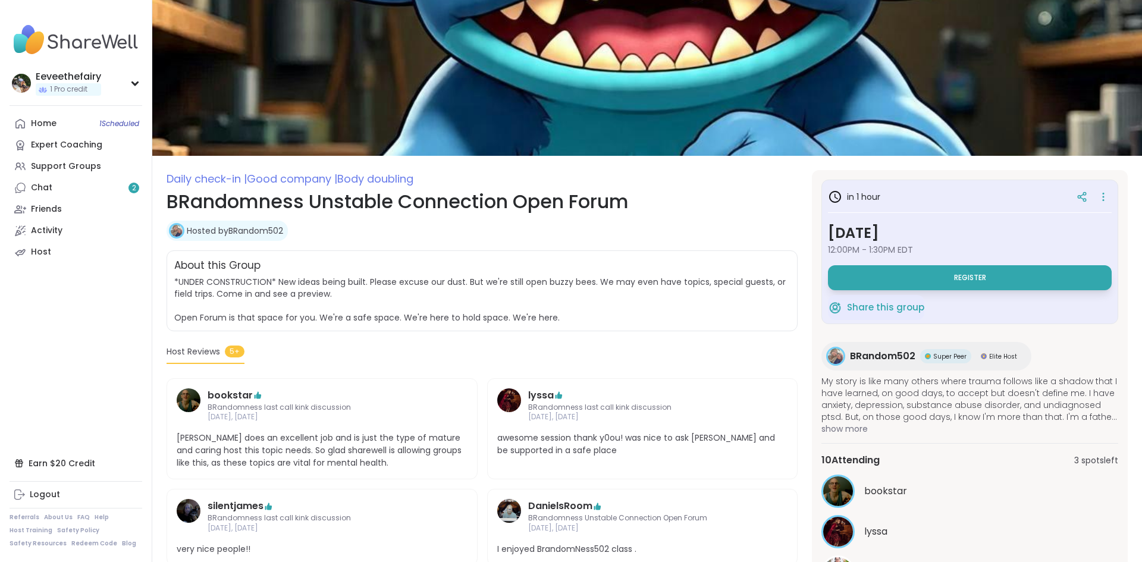
scroll to position [5, 0]
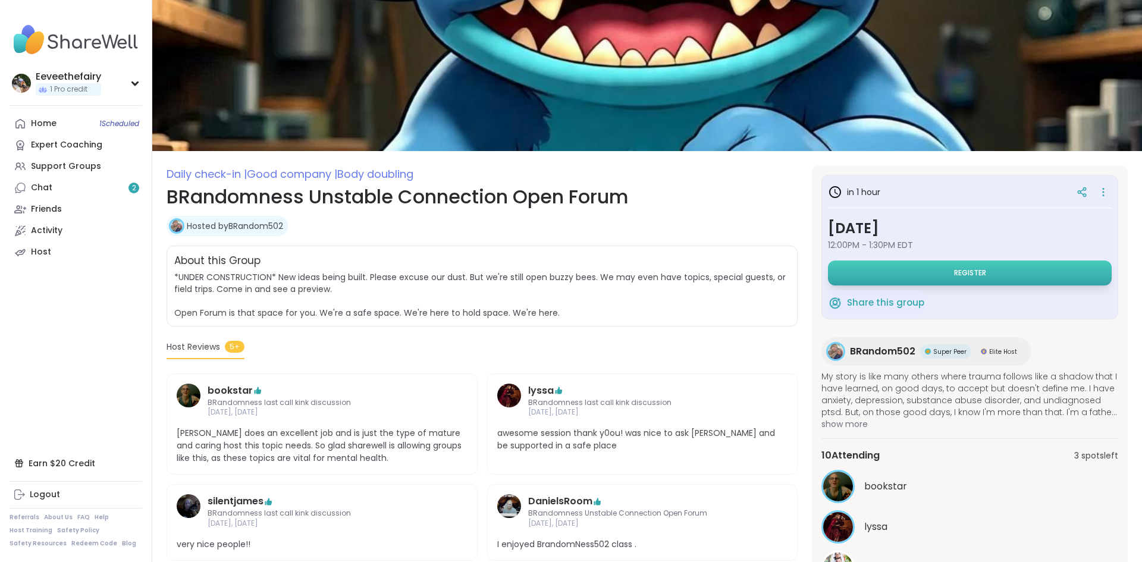
click at [970, 272] on span "Register" at bounding box center [970, 273] width 32 height 10
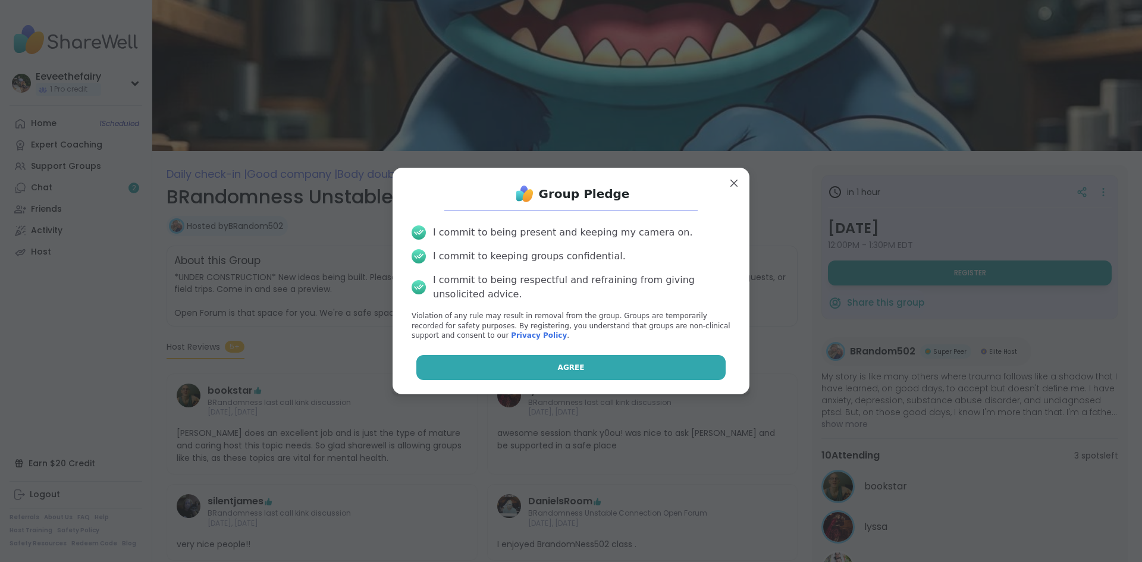
click at [606, 365] on button "Agree" at bounding box center [571, 367] width 310 height 25
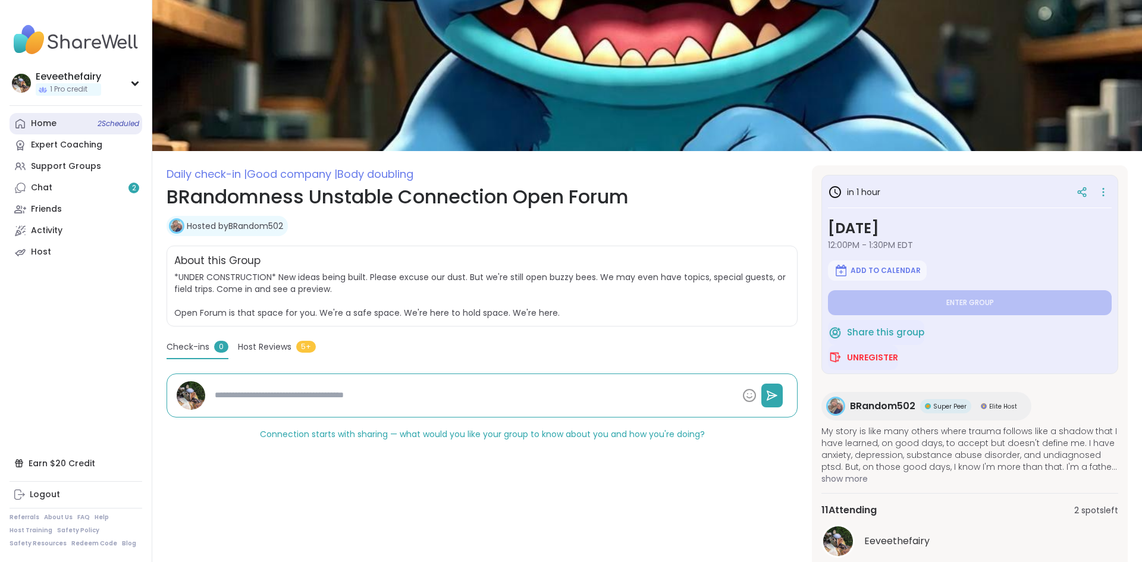
click at [66, 130] on link "Home 2 Scheduled" at bounding box center [76, 123] width 133 height 21
type textarea "*"
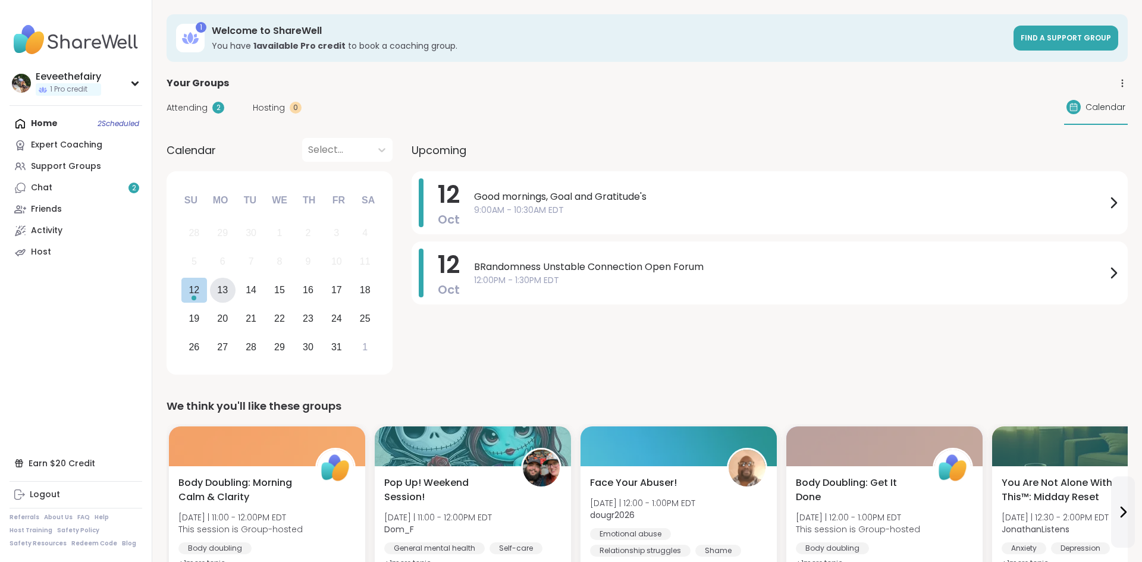
click at [224, 291] on div "13" at bounding box center [222, 290] width 11 height 16
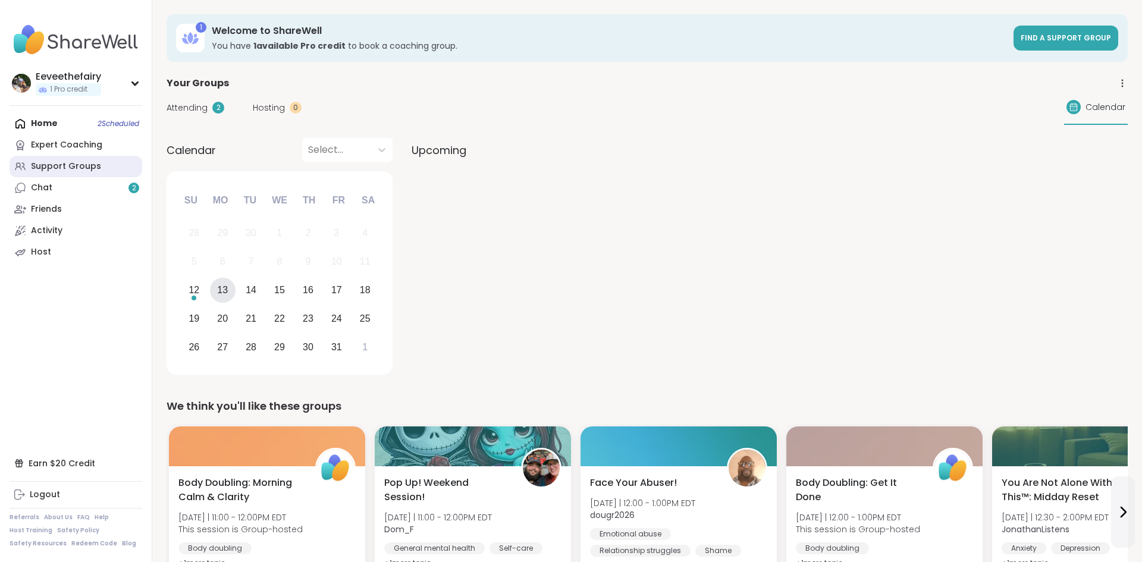
click at [54, 168] on div "Support Groups" at bounding box center [66, 167] width 70 height 12
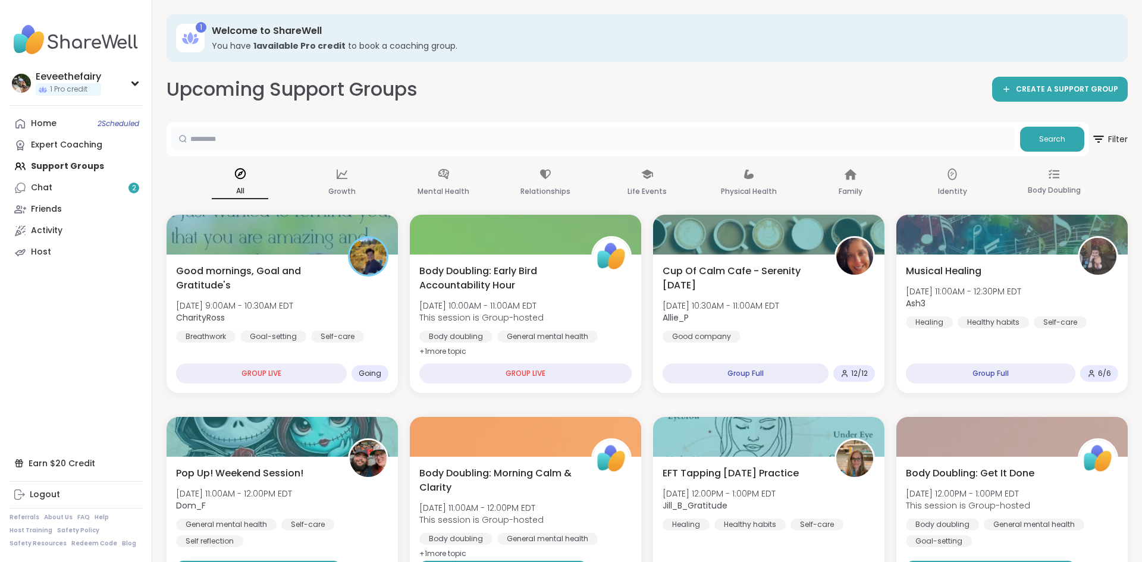
click at [297, 137] on input "text" at bounding box center [593, 139] width 844 height 24
type input "***"
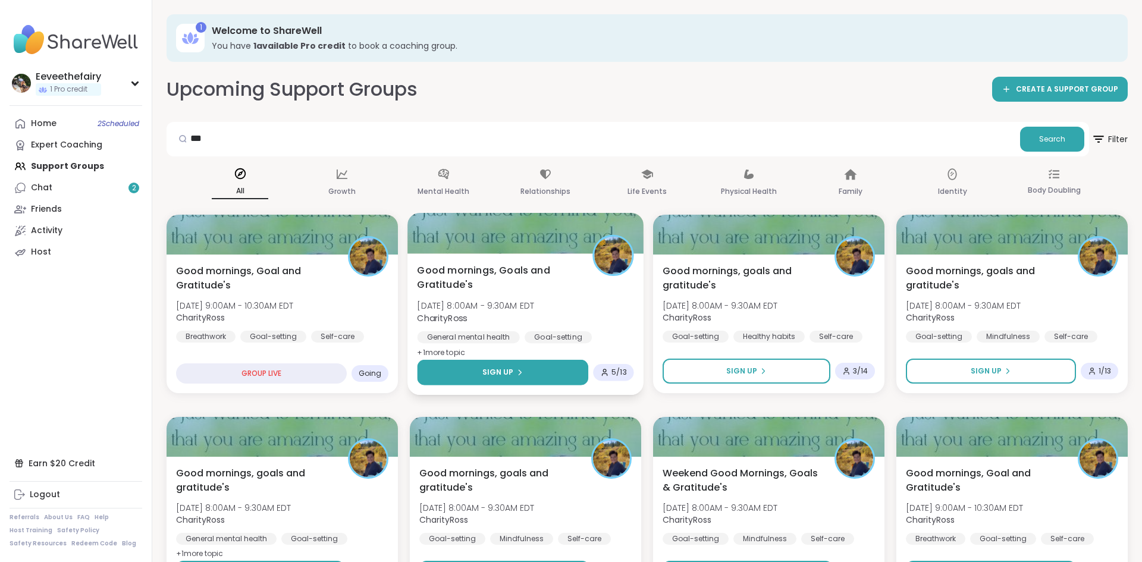
click at [515, 377] on div "Sign Up" at bounding box center [502, 372] width 41 height 11
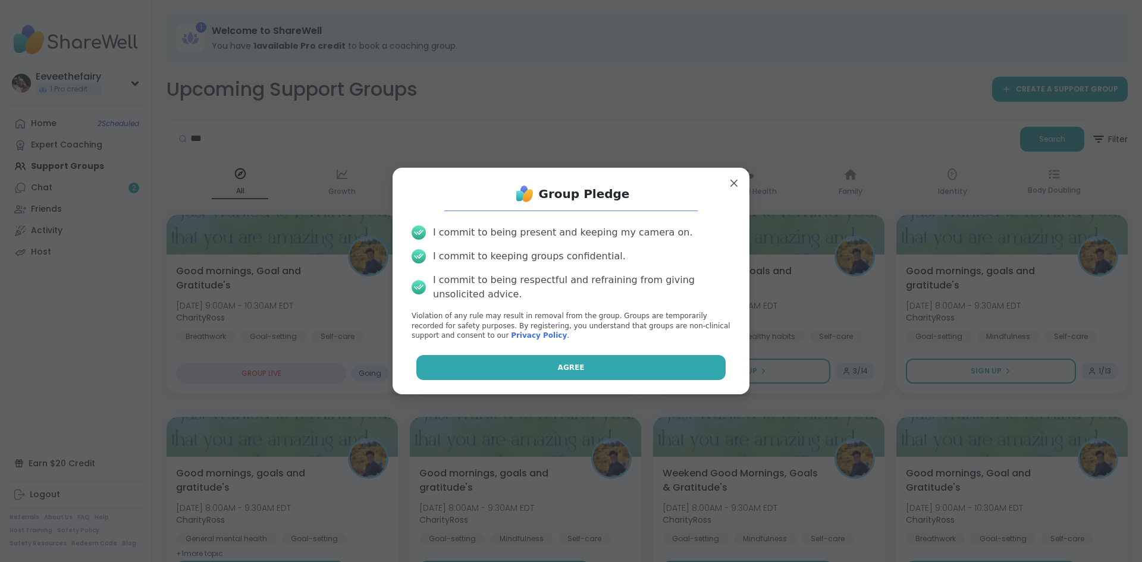
click at [531, 377] on button "Agree" at bounding box center [571, 367] width 310 height 25
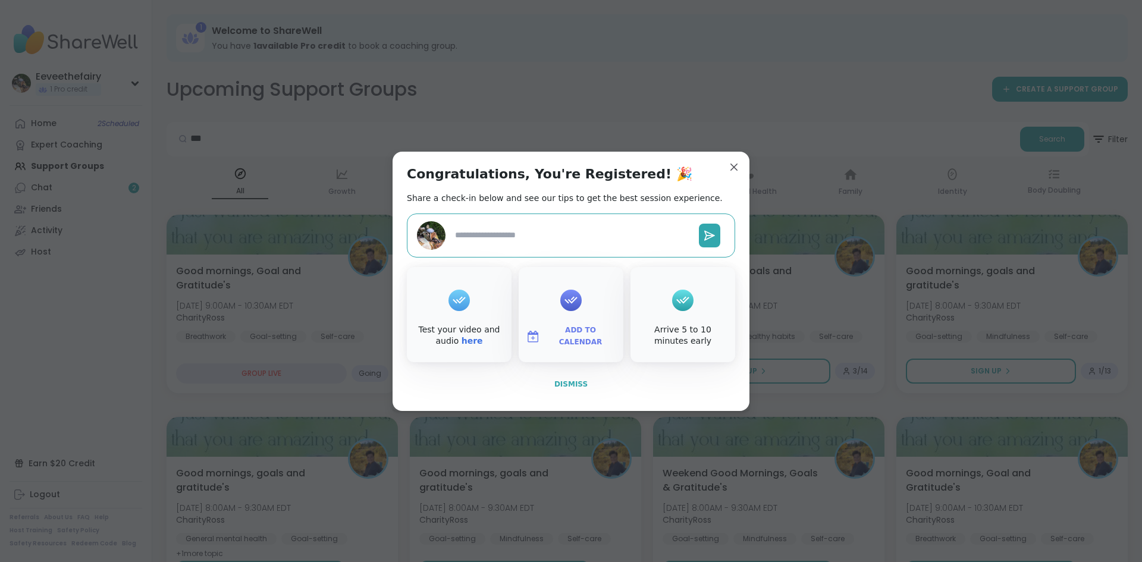
type textarea "*"
click at [573, 385] on span "Dismiss" at bounding box center [570, 384] width 33 height 8
